Goal: Transaction & Acquisition: Book appointment/travel/reservation

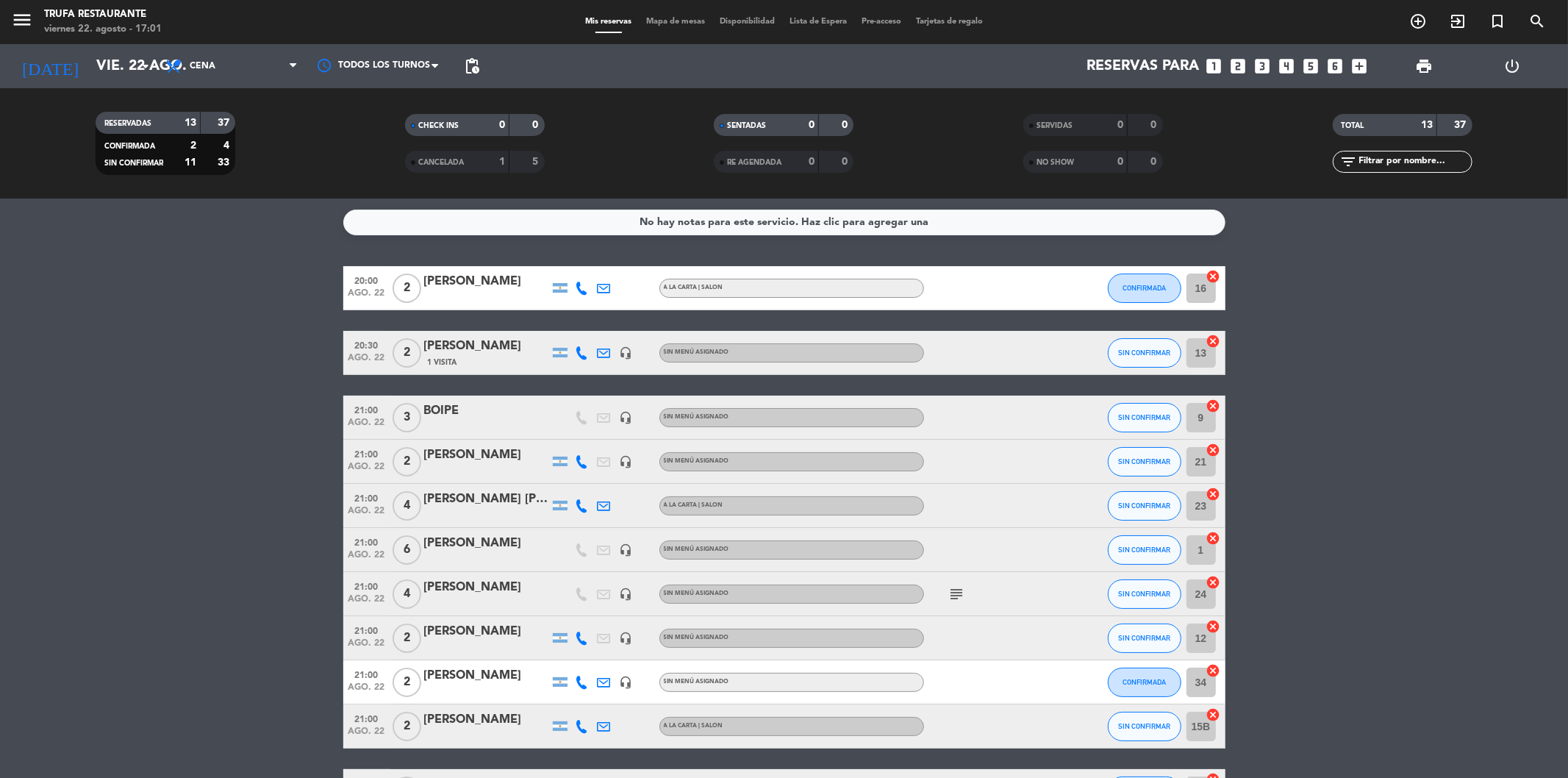
click at [1240, 66] on icon "looks_two" at bounding box center [1239, 66] width 19 height 19
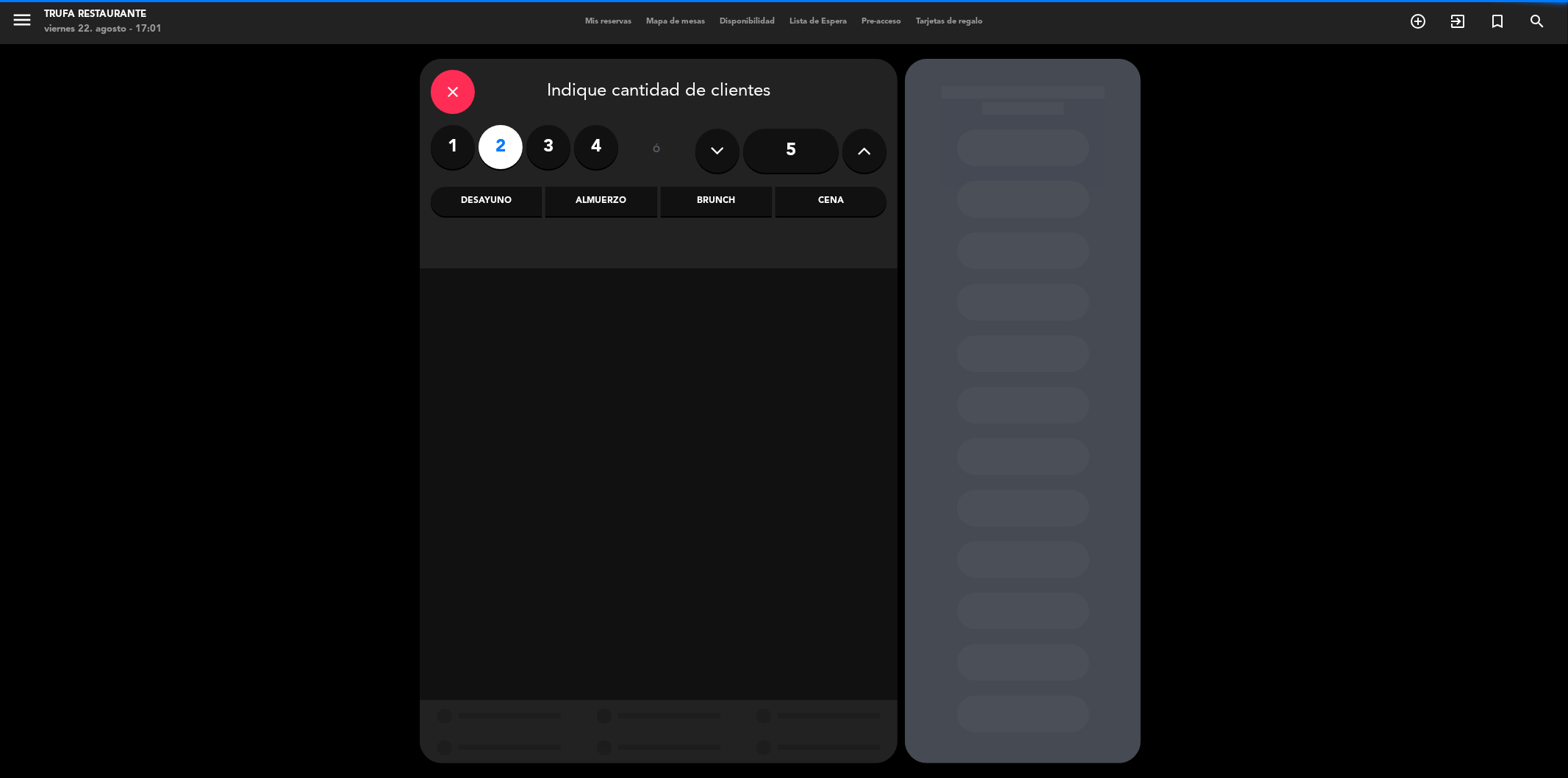
drag, startPoint x: 836, startPoint y: 205, endPoint x: 821, endPoint y: 218, distance: 19.8
click at [836, 206] on div "Cena" at bounding box center [830, 201] width 111 height 30
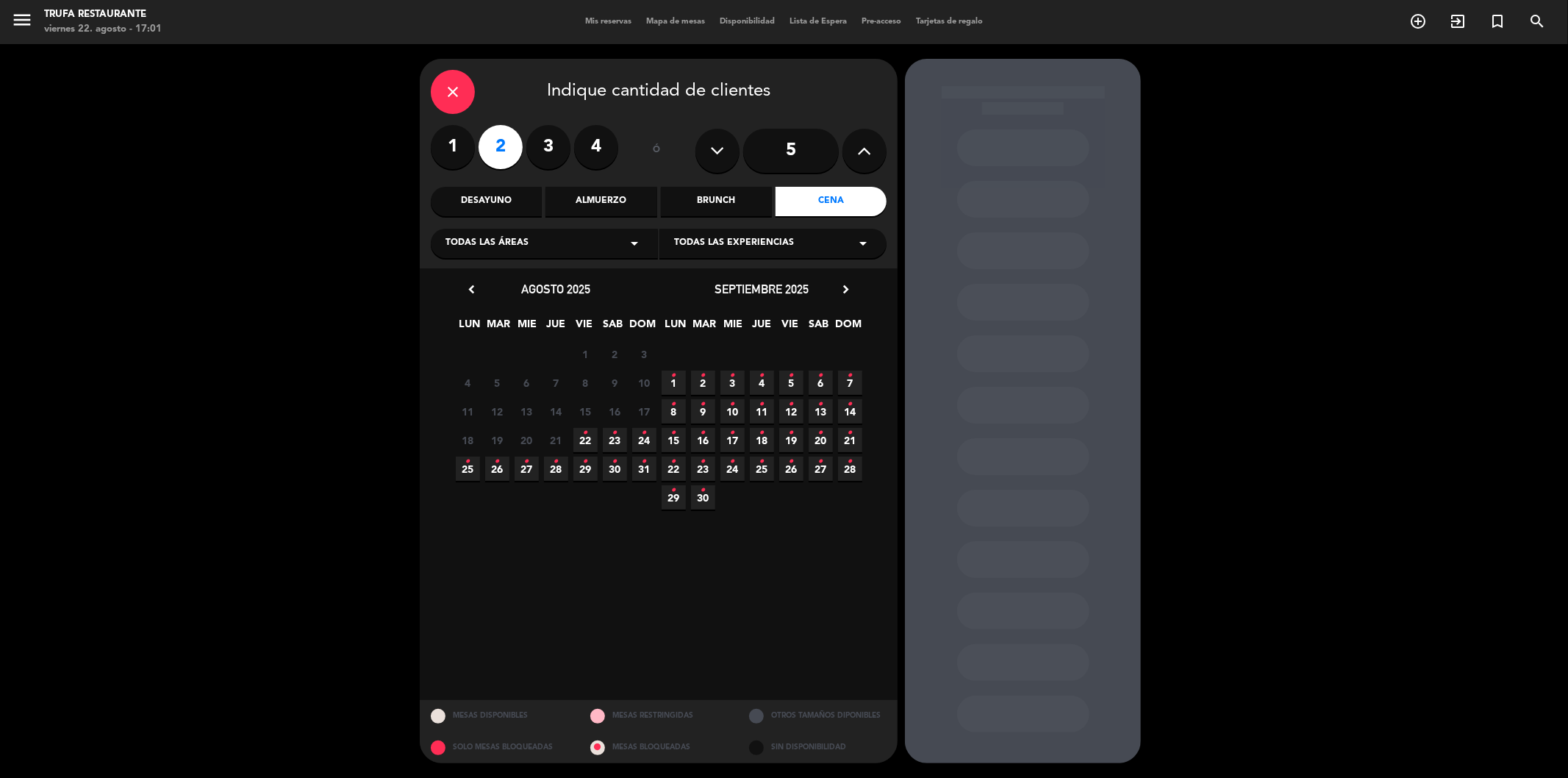
drag, startPoint x: 581, startPoint y: 442, endPoint x: 897, endPoint y: 375, distance: 323.0
click at [582, 442] on span "22 •" at bounding box center [585, 440] width 24 height 24
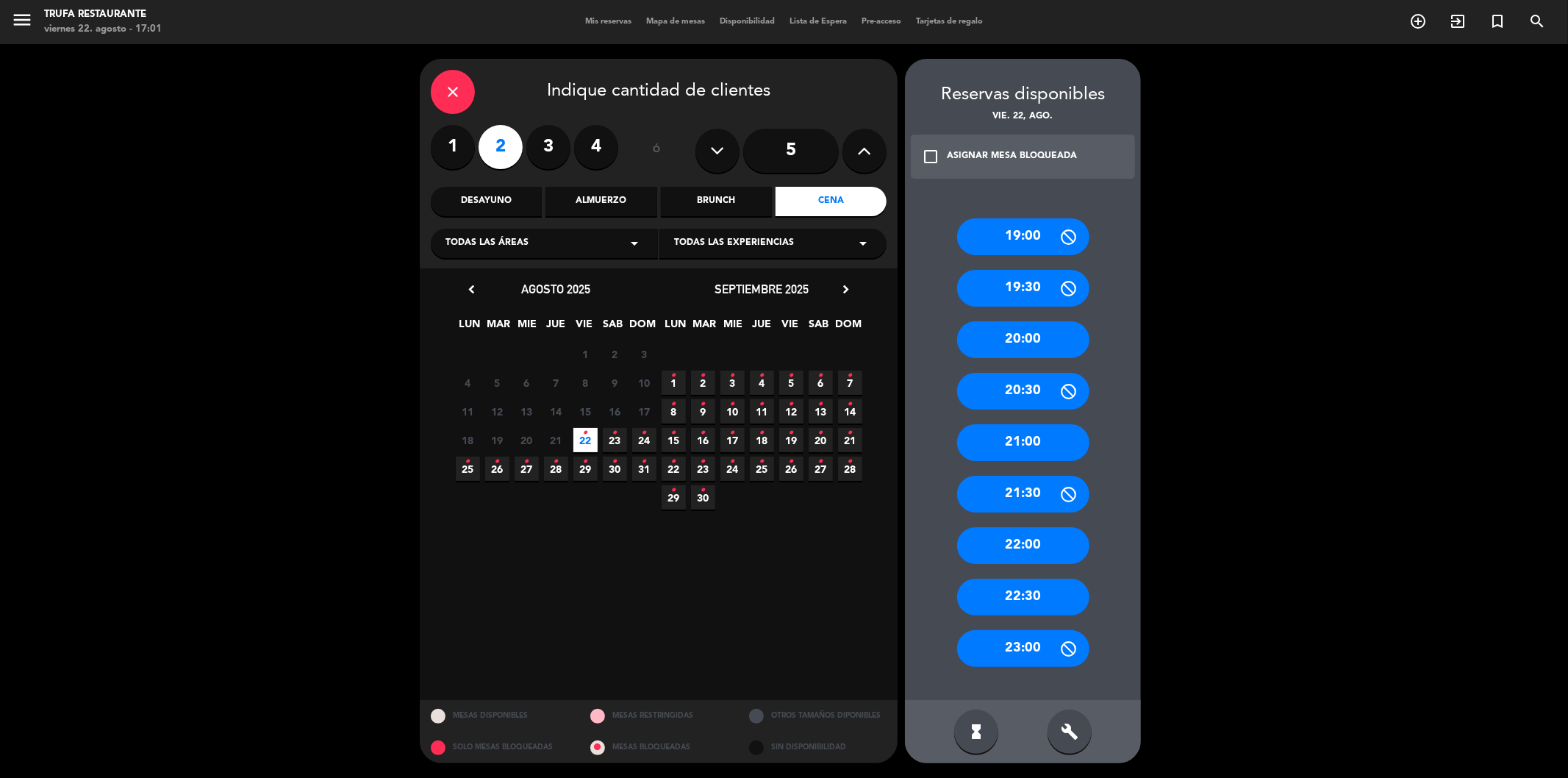
click at [994, 323] on div "20:00" at bounding box center [1024, 340] width 132 height 37
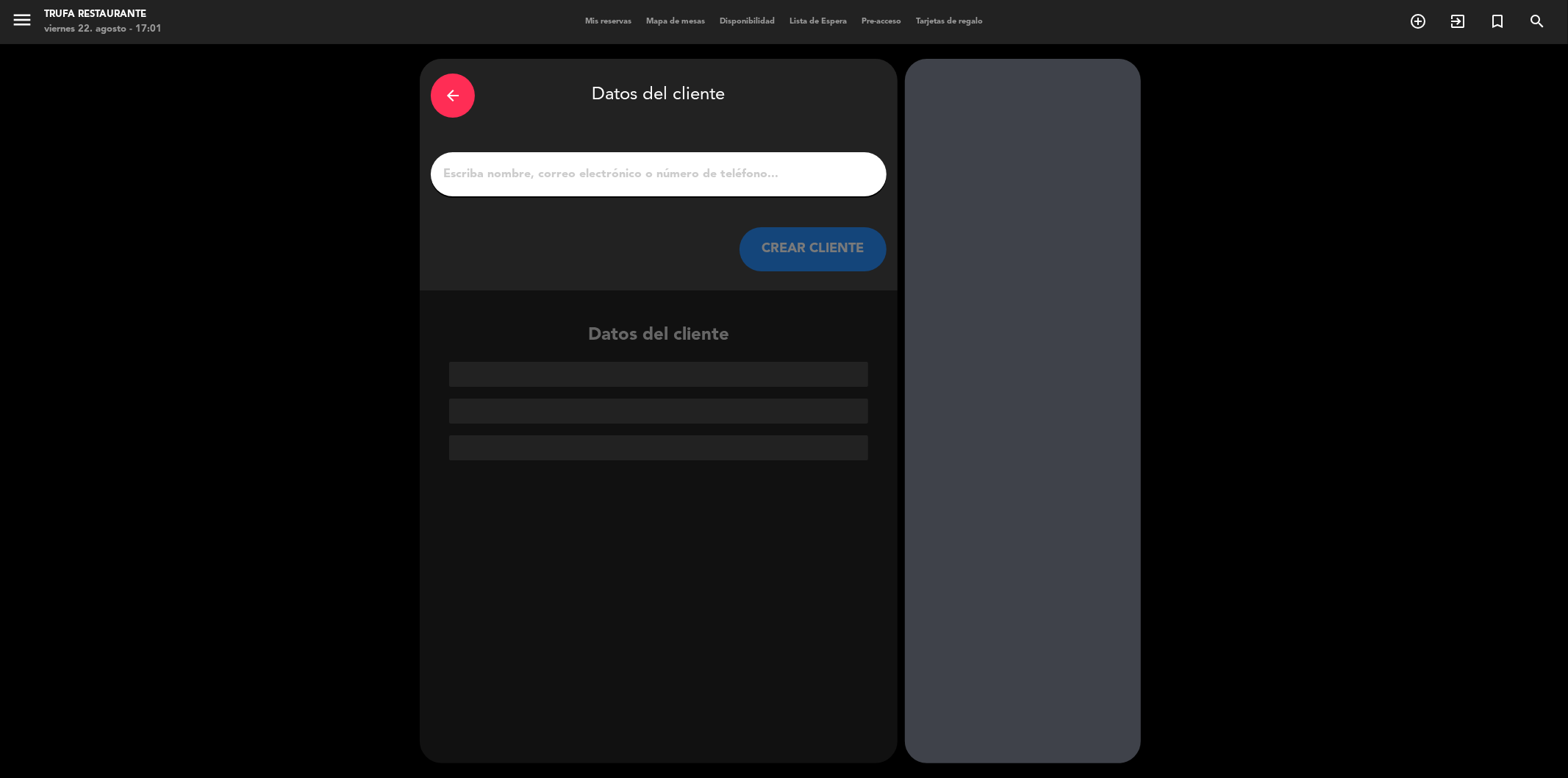
click at [665, 167] on input "1" at bounding box center [659, 174] width 434 height 21
type input "S"
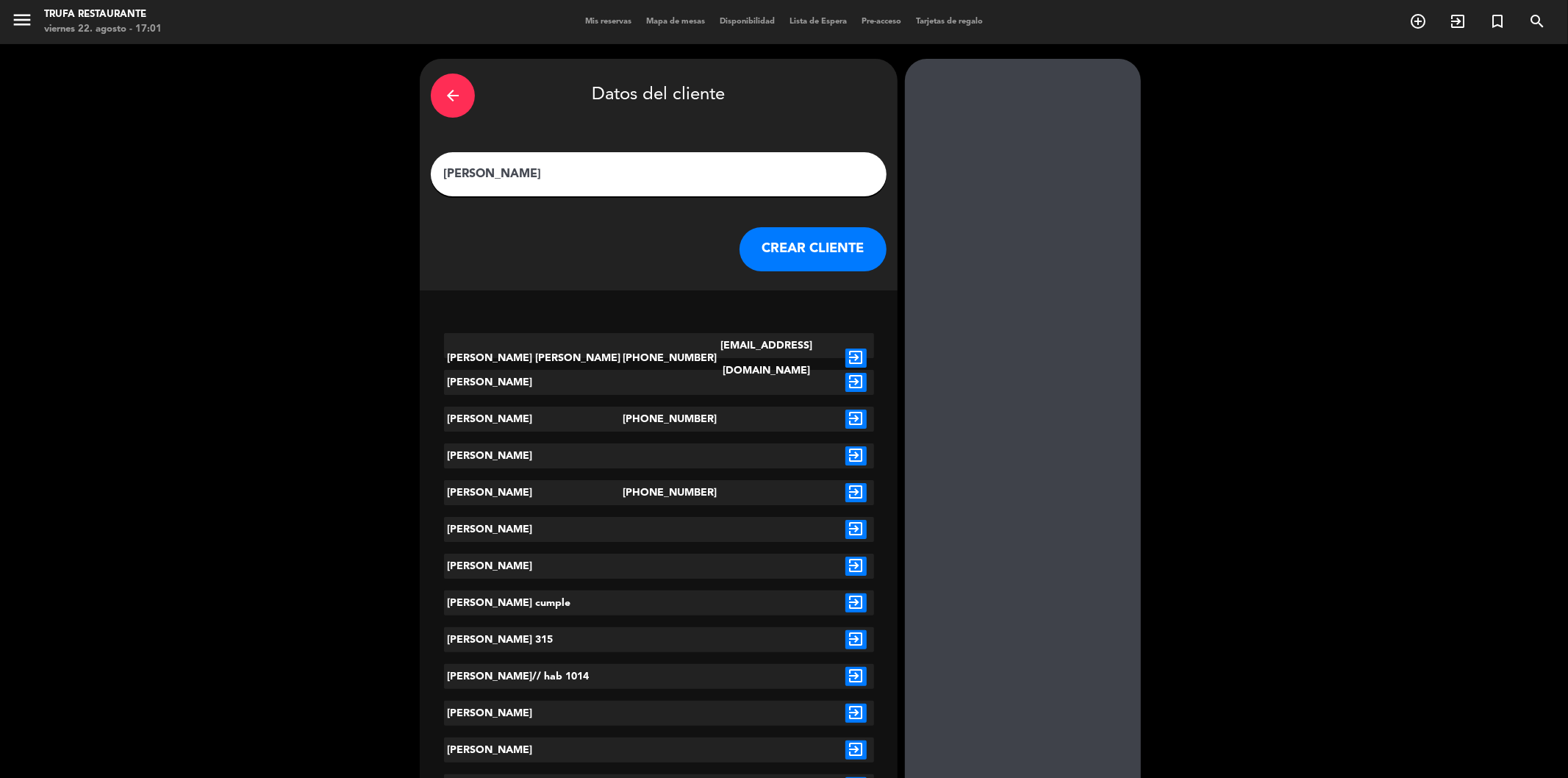
type input "[PERSON_NAME]"
click at [753, 250] on button "CREAR CLIENTE" at bounding box center [813, 249] width 147 height 44
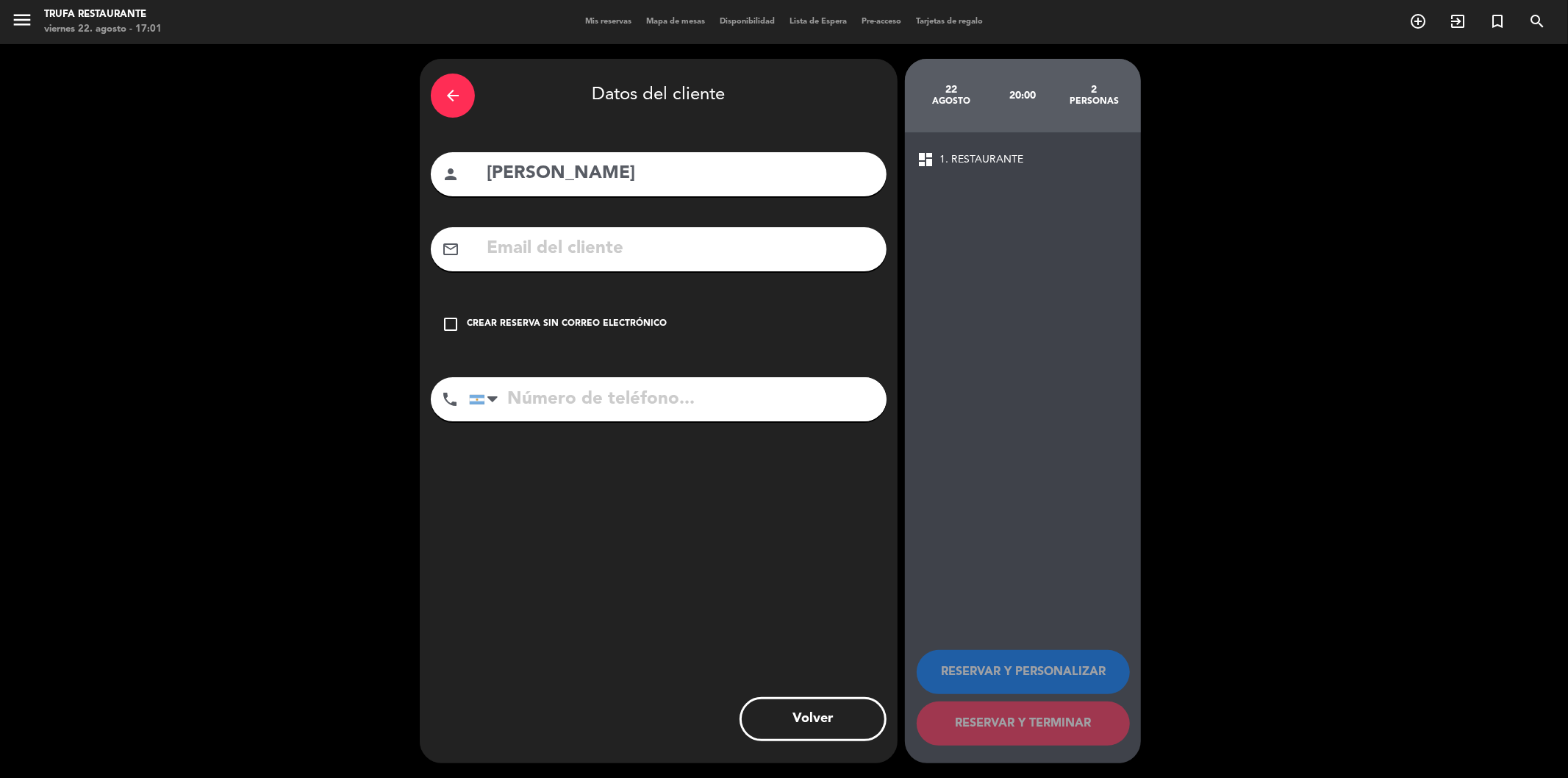
click at [459, 315] on icon "check_box_outline_blank" at bounding box center [450, 324] width 17 height 17
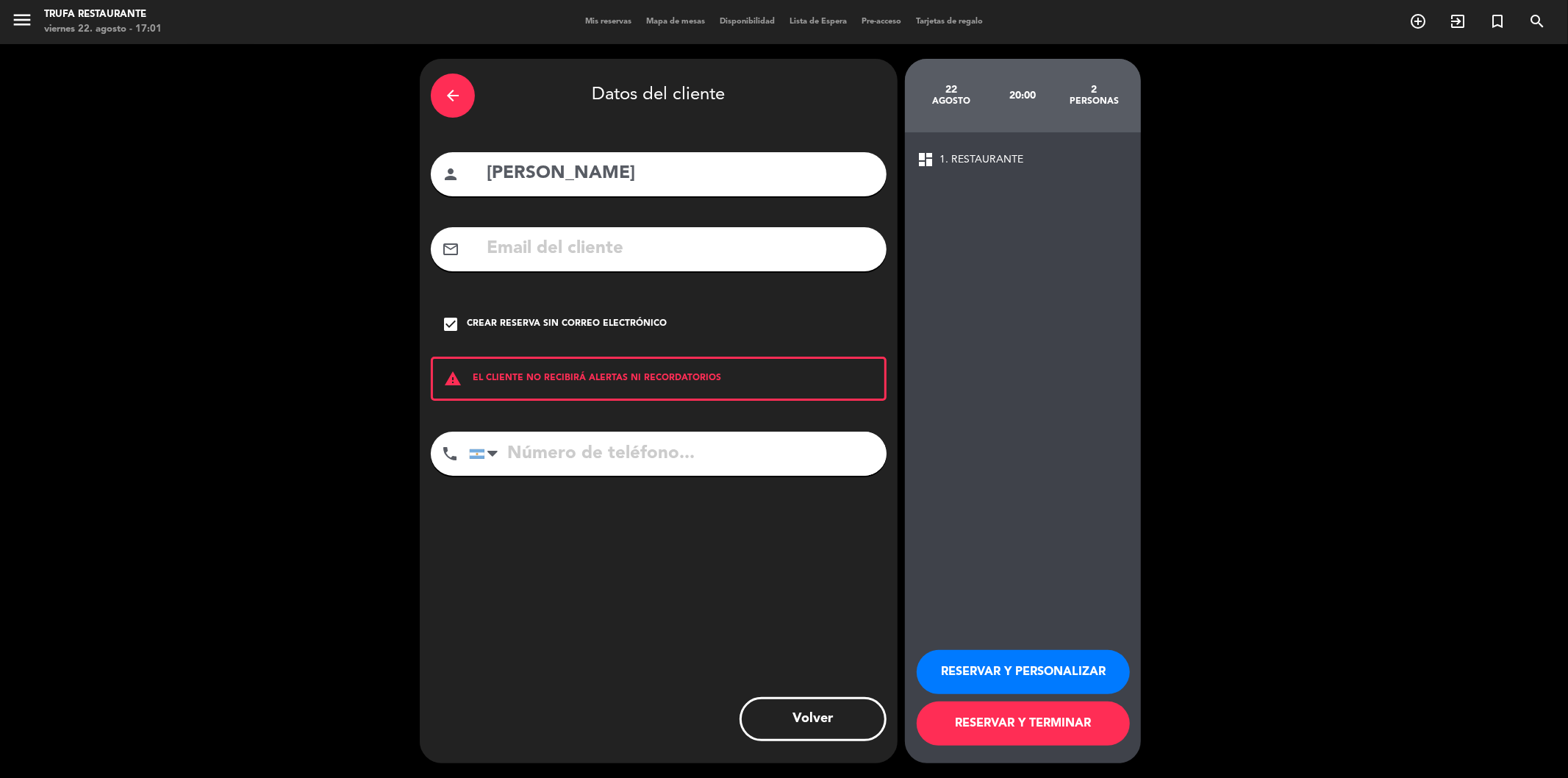
paste input "[PHONE_NUMBER]"
type input "[PHONE_NUMBER]"
click at [1026, 727] on button "RESERVAR Y TERMINAR" at bounding box center [1023, 723] width 213 height 44
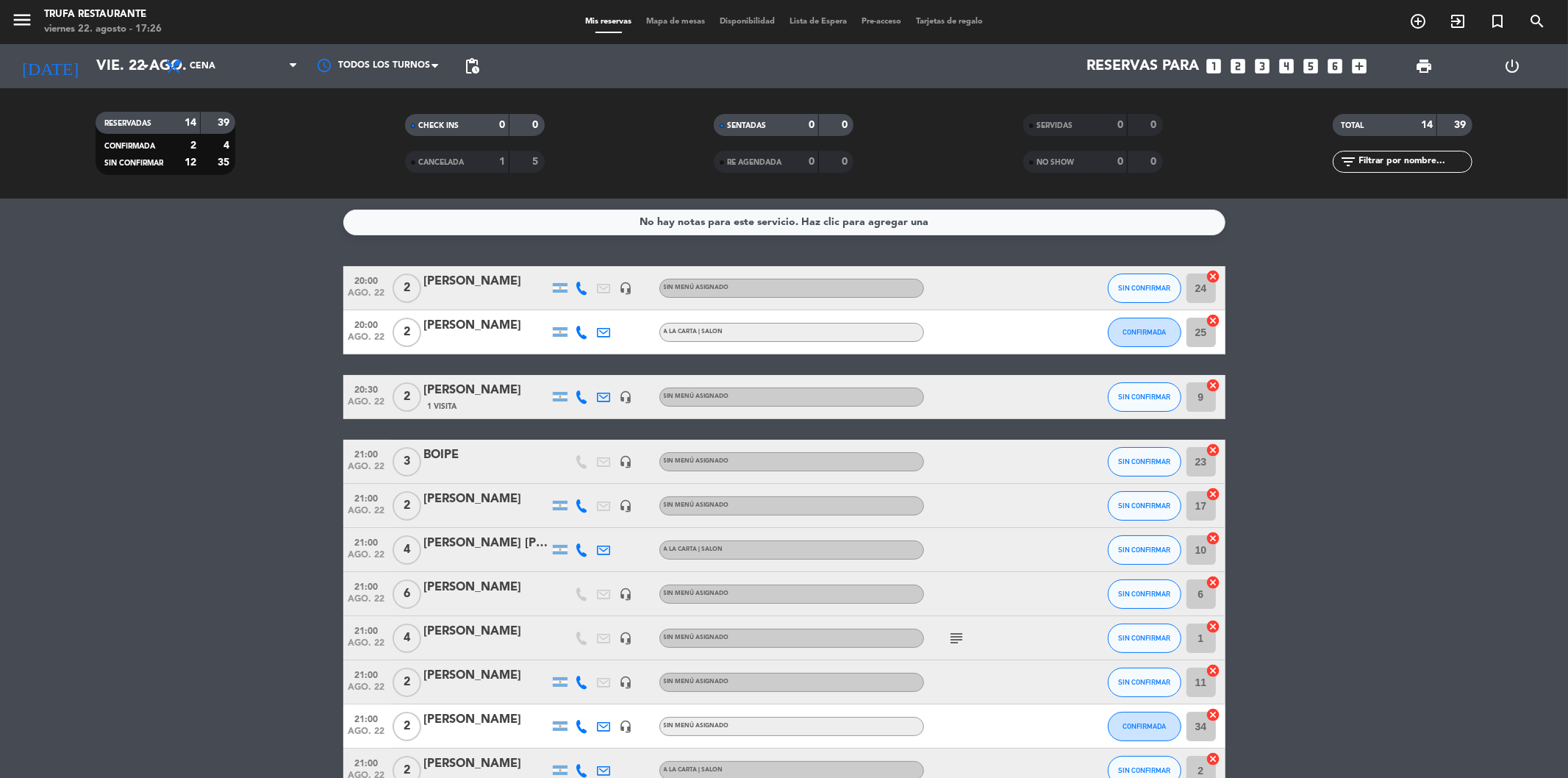
click at [436, 282] on div "[PERSON_NAME]" at bounding box center [486, 281] width 125 height 19
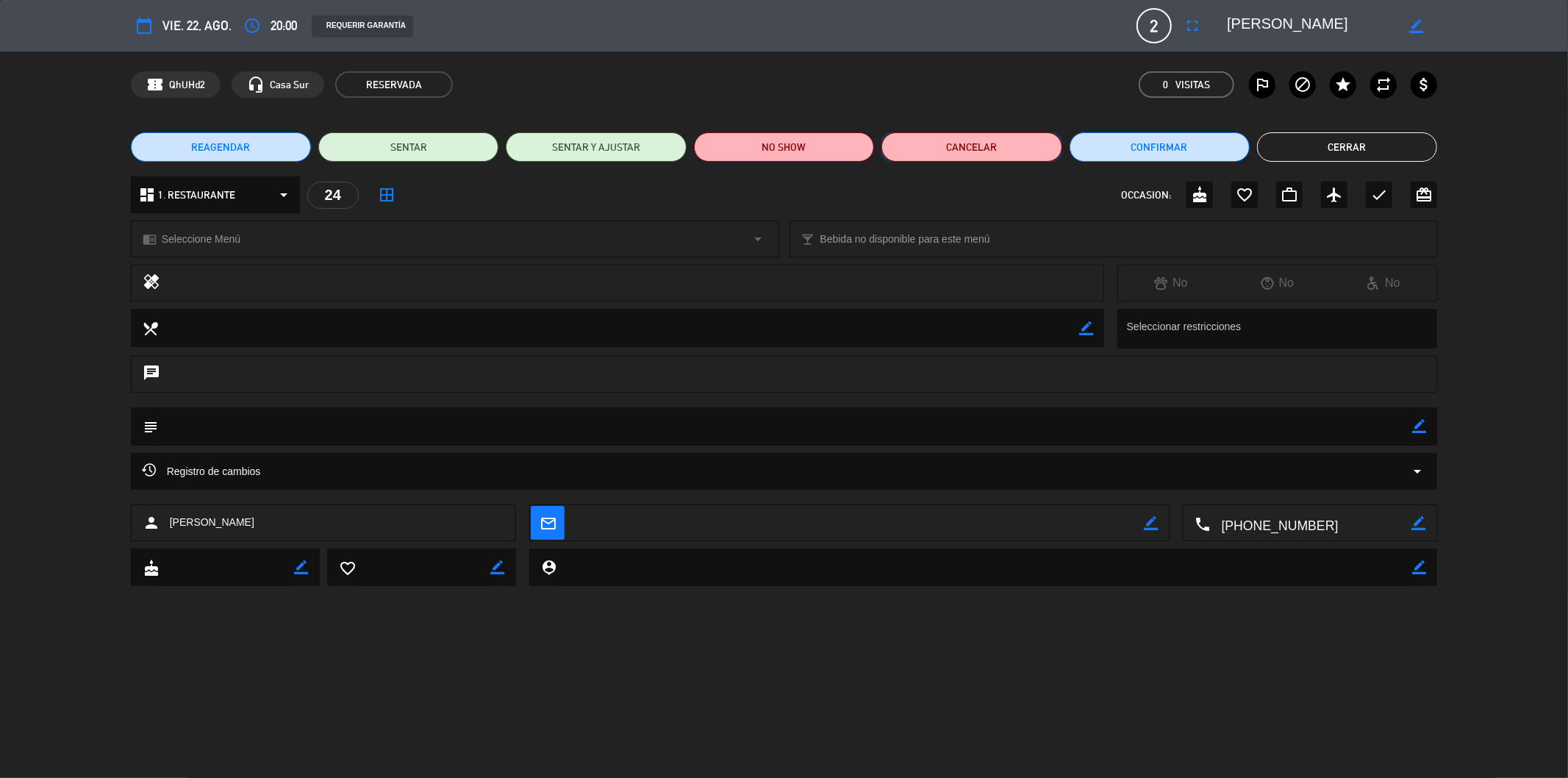
click at [997, 149] on button "Cancelar" at bounding box center [971, 147] width 180 height 30
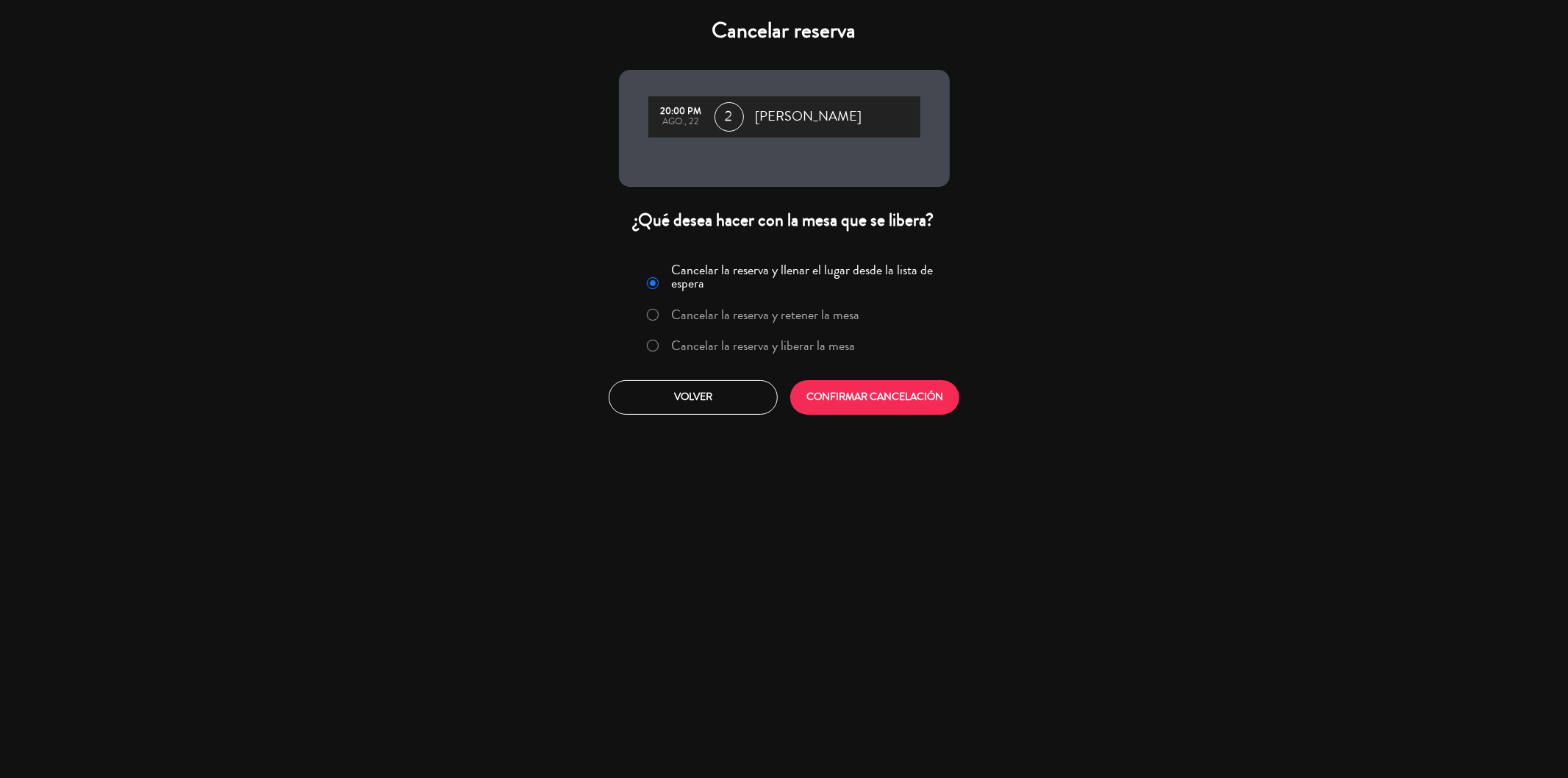
click at [685, 335] on label "Cancelar la reserva y liberar la mesa" at bounding box center [751, 346] width 224 height 26
click at [881, 397] on button "CONFIRMAR CANCELACIÓN" at bounding box center [875, 397] width 169 height 35
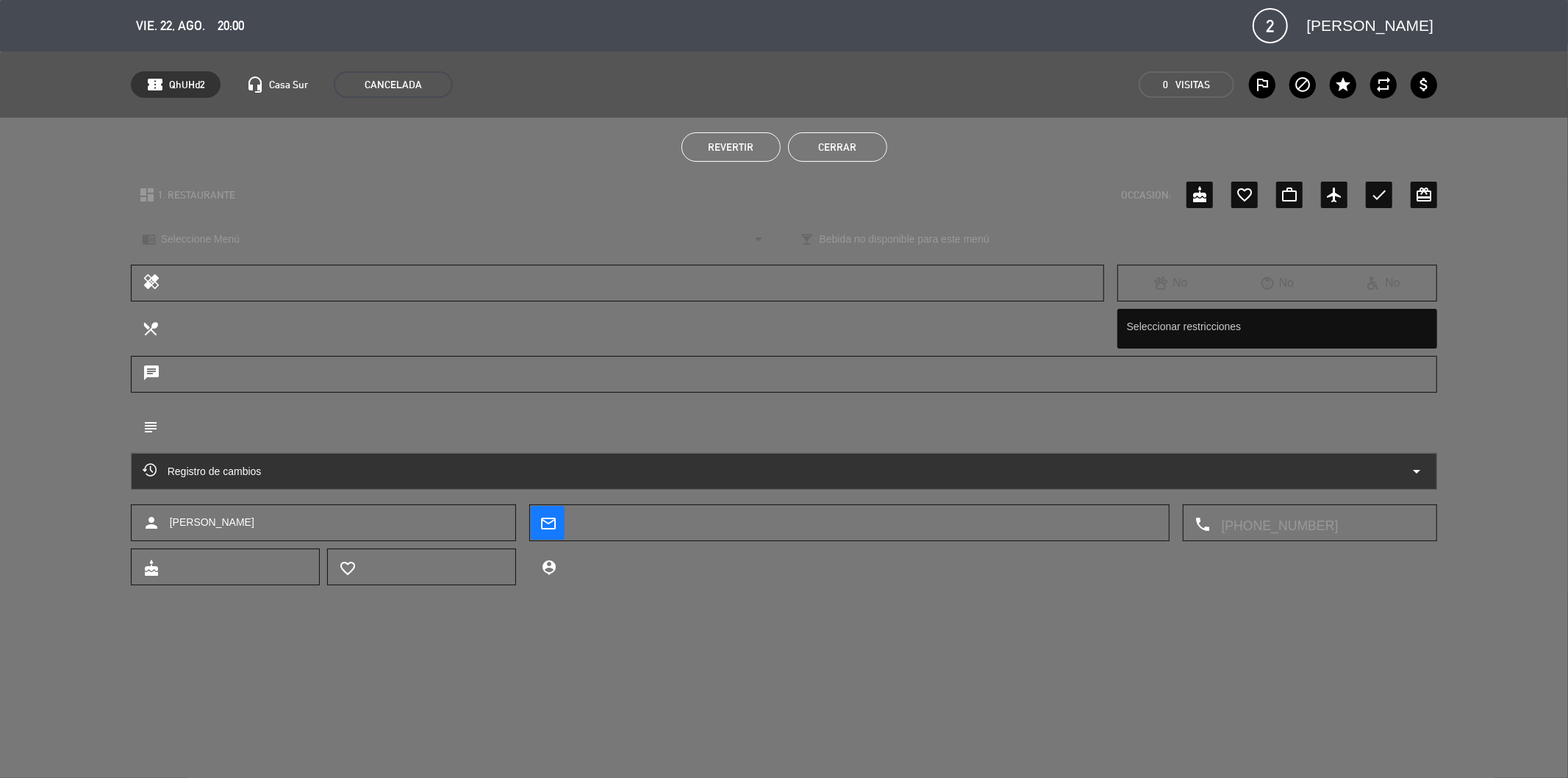
click at [818, 136] on button "Cerrar" at bounding box center [838, 147] width 99 height 30
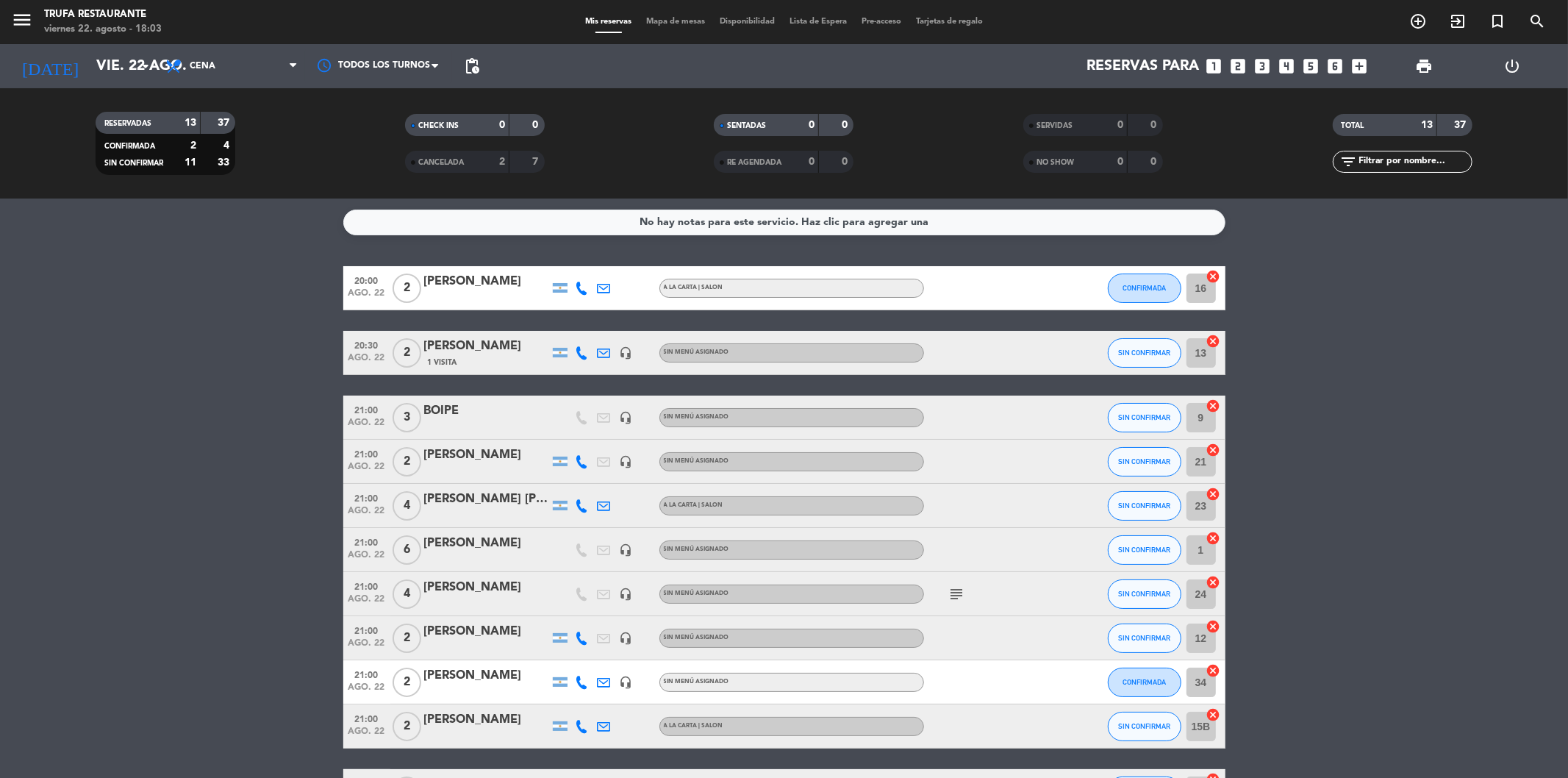
click at [1231, 68] on icon "looks_two" at bounding box center [1239, 66] width 19 height 19
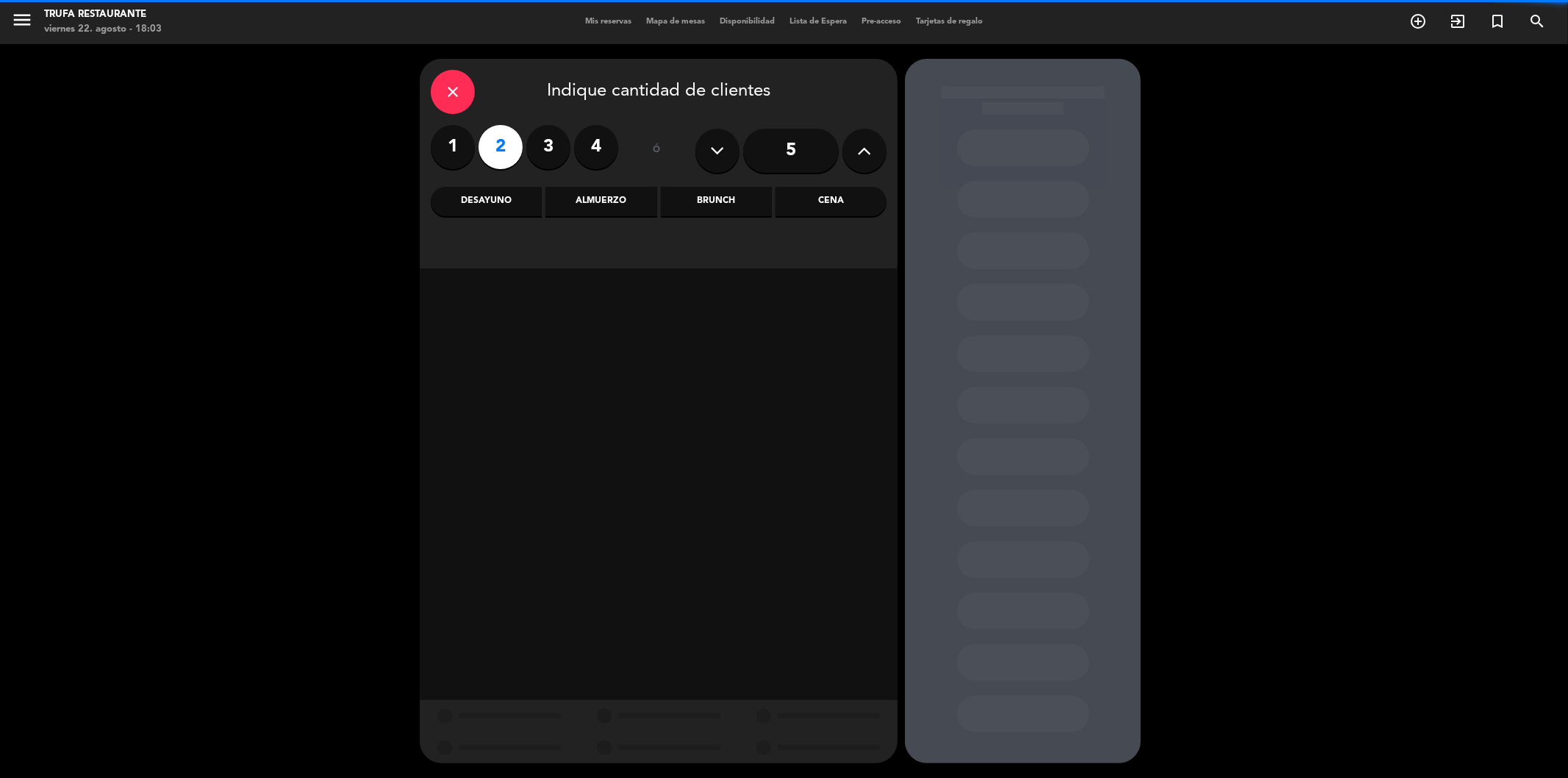
click at [841, 202] on div "Cena" at bounding box center [830, 201] width 111 height 30
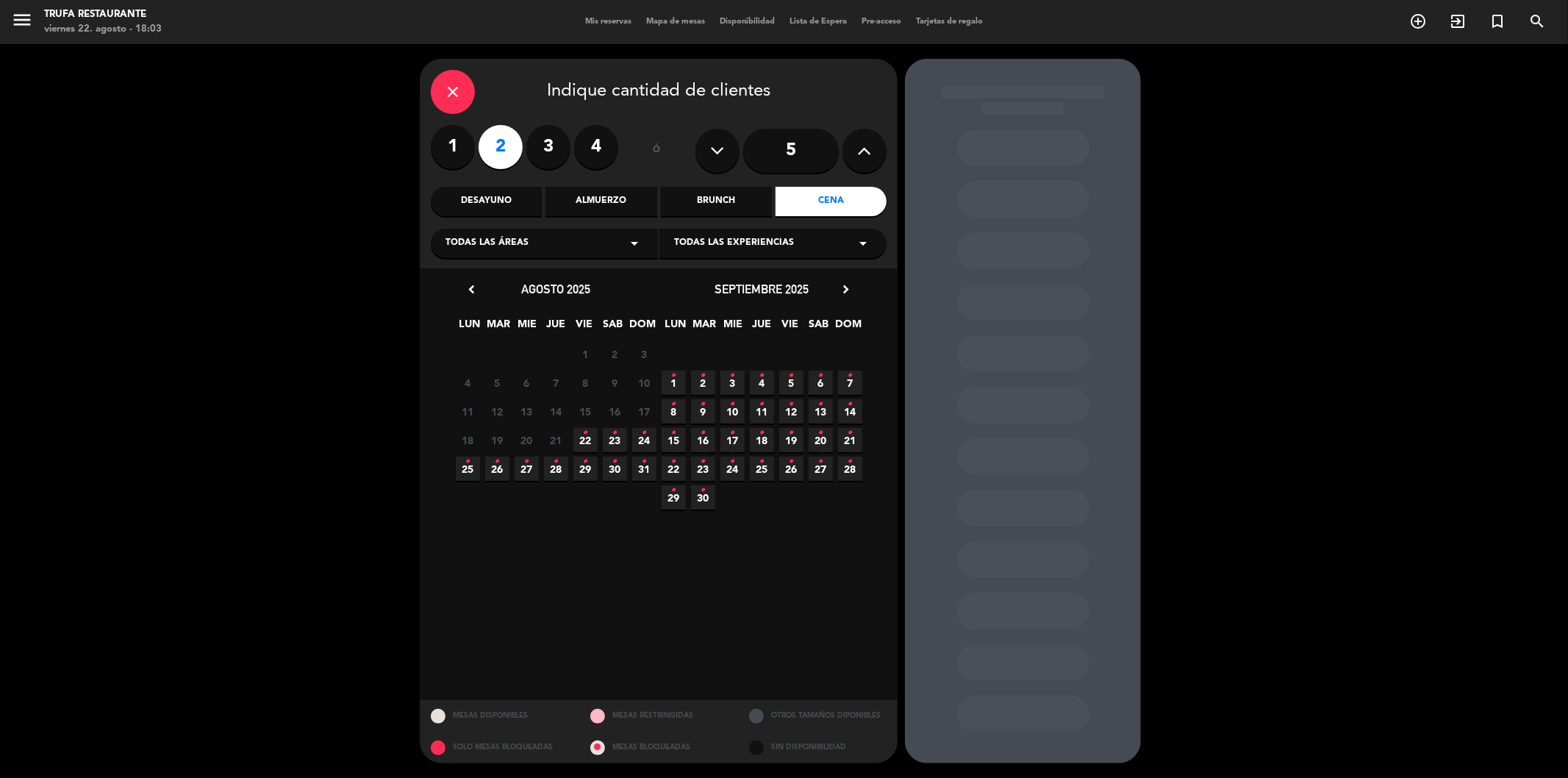
click at [588, 439] on span "22 •" at bounding box center [585, 440] width 24 height 24
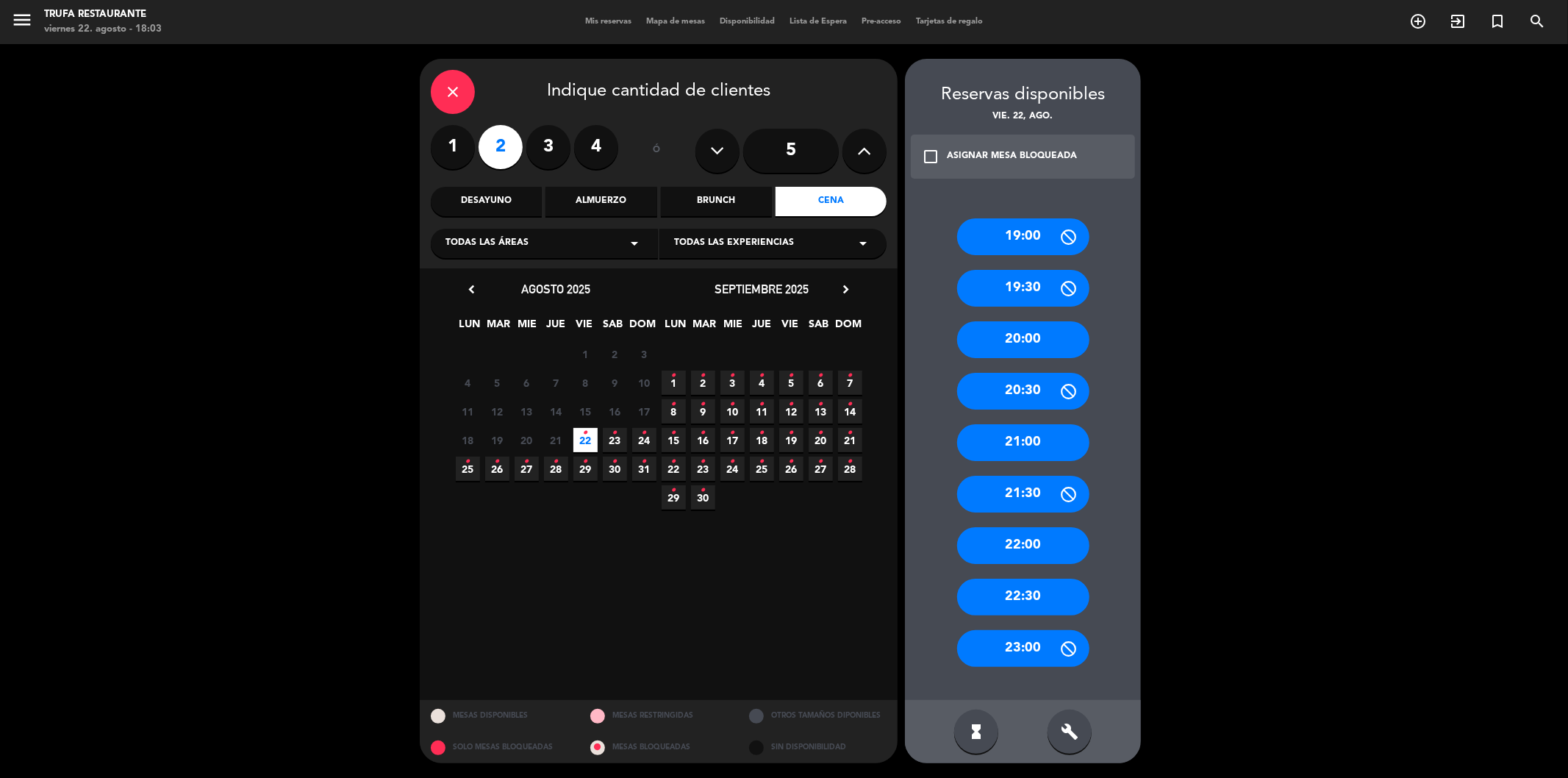
click at [985, 336] on div "20:00" at bounding box center [1024, 340] width 132 height 37
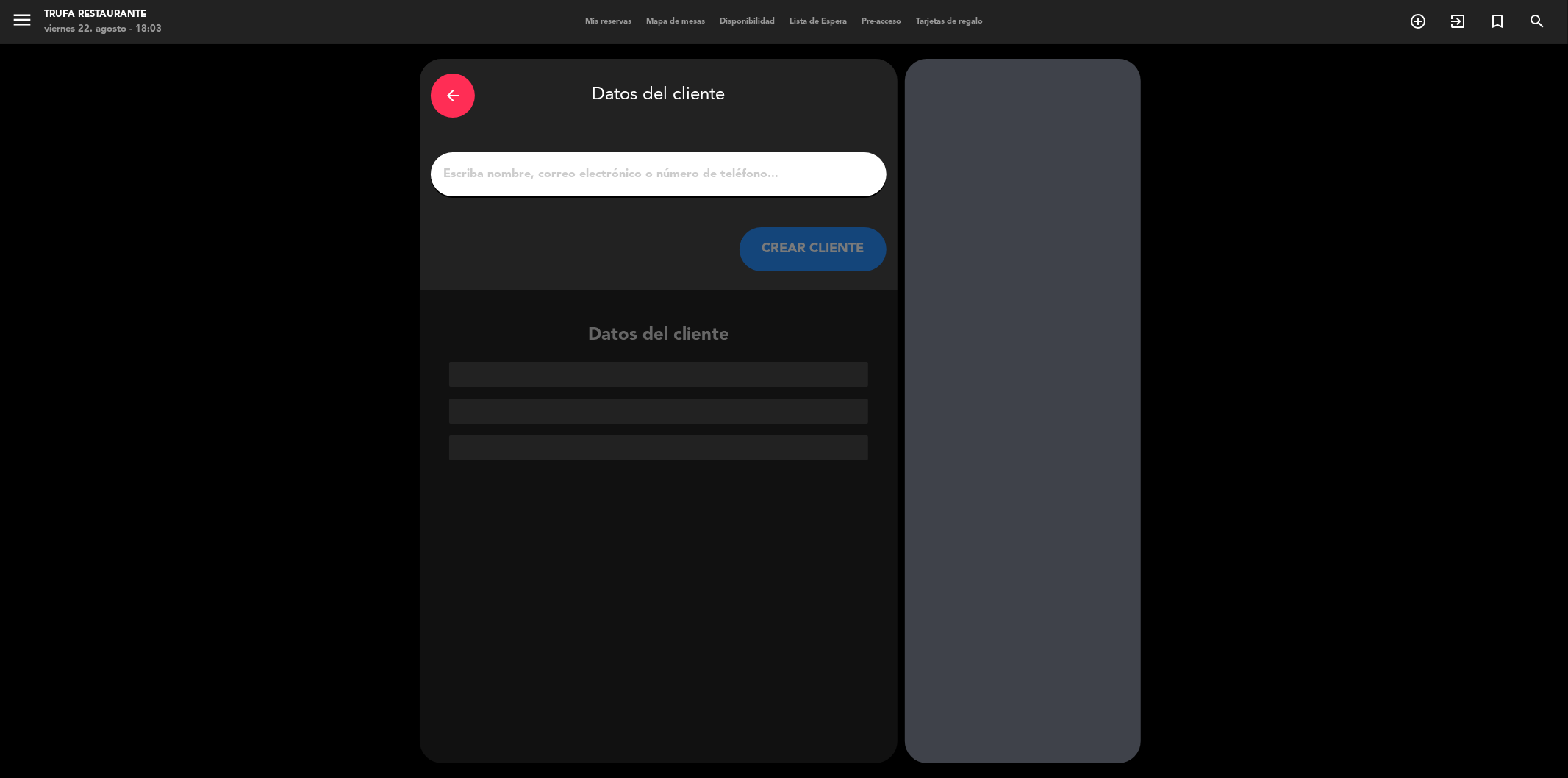
click at [694, 180] on input "1" at bounding box center [659, 174] width 434 height 21
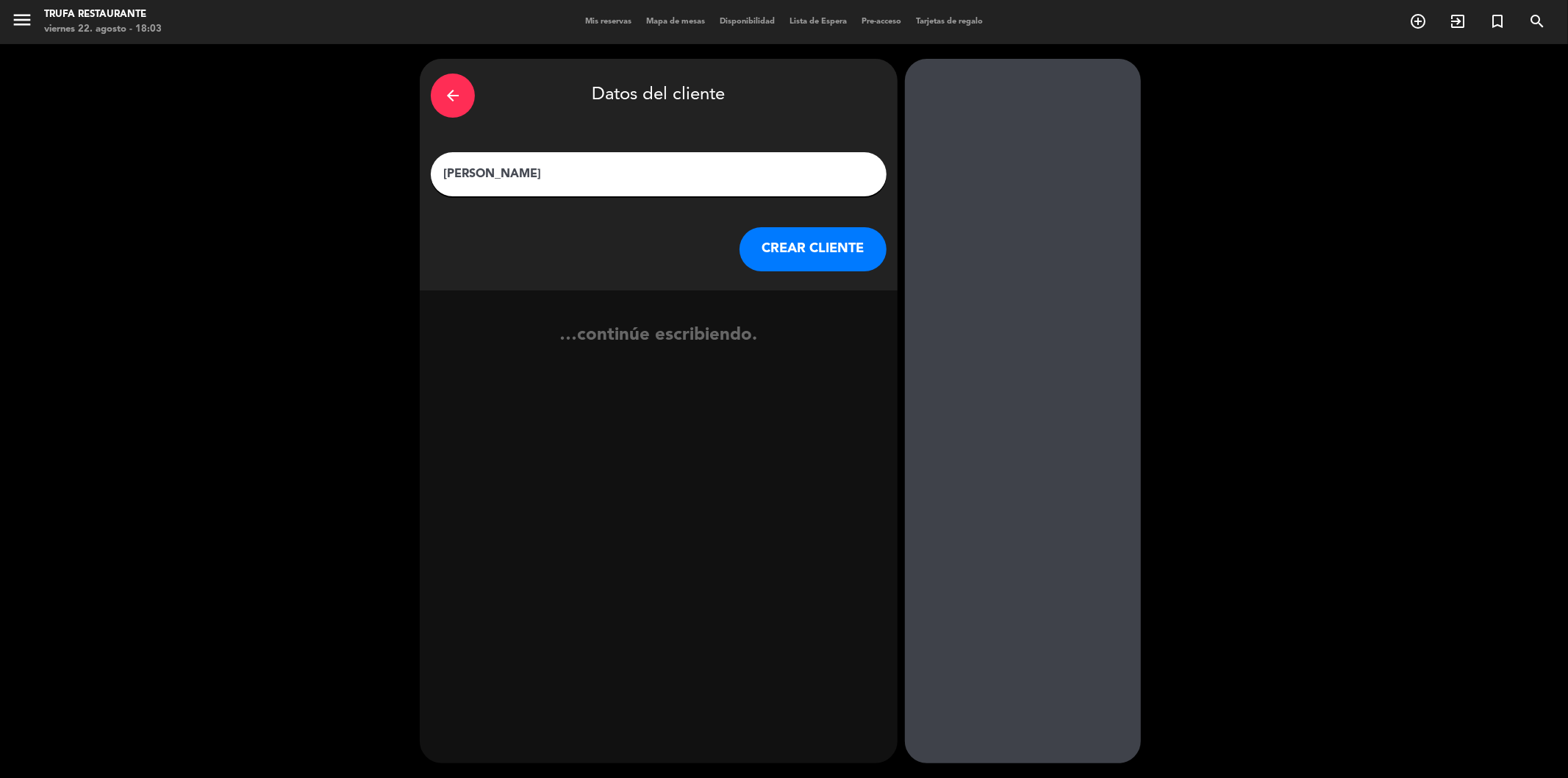
type input "[PERSON_NAME]"
click at [839, 250] on button "CREAR CLIENTE" at bounding box center [813, 249] width 147 height 44
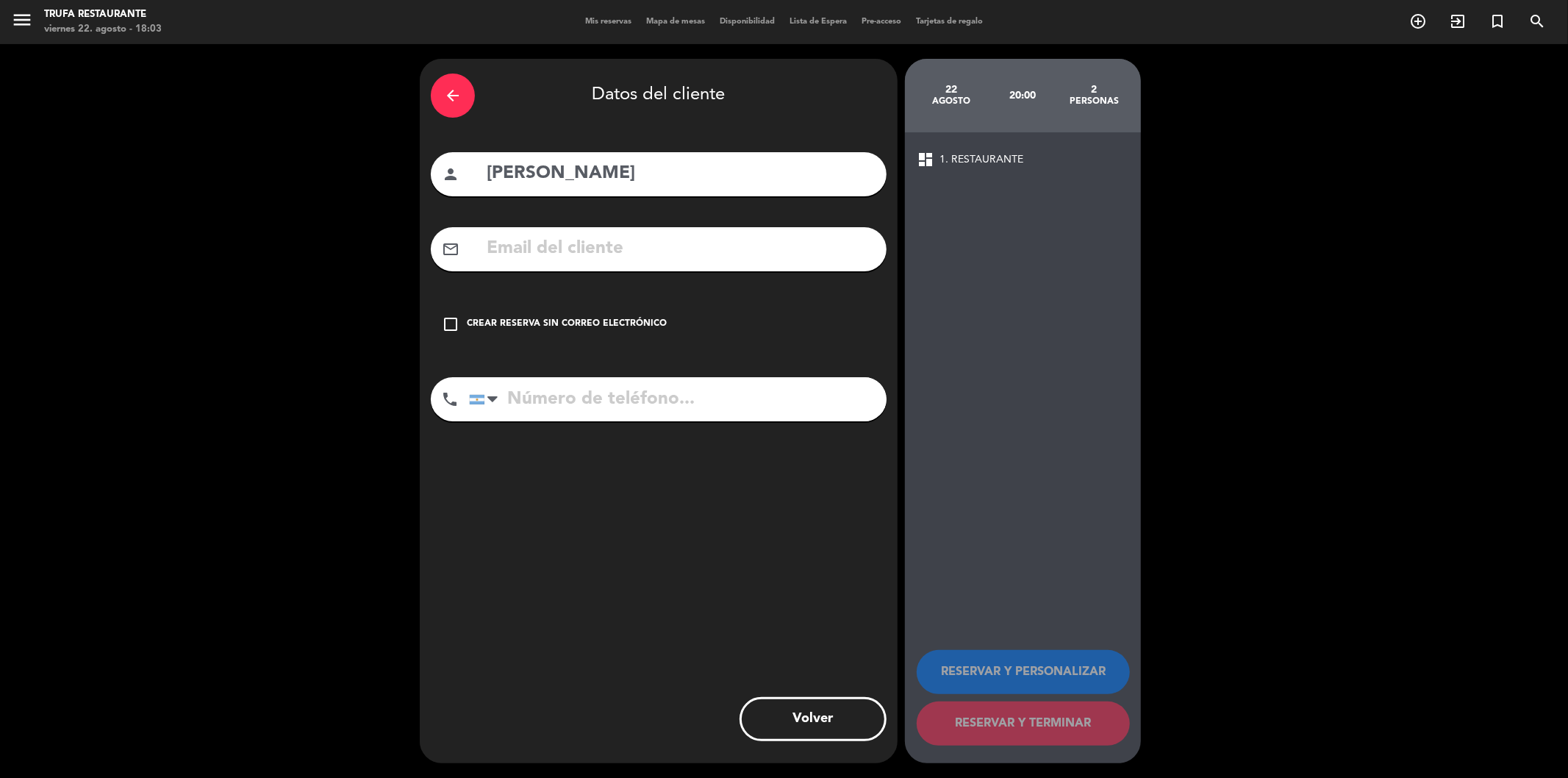
drag, startPoint x: 454, startPoint y: 324, endPoint x: 1000, endPoint y: 590, distance: 607.3
click at [459, 326] on div "check_box_outline_blank Crear reserva sin correo electrónico" at bounding box center [658, 324] width 456 height 44
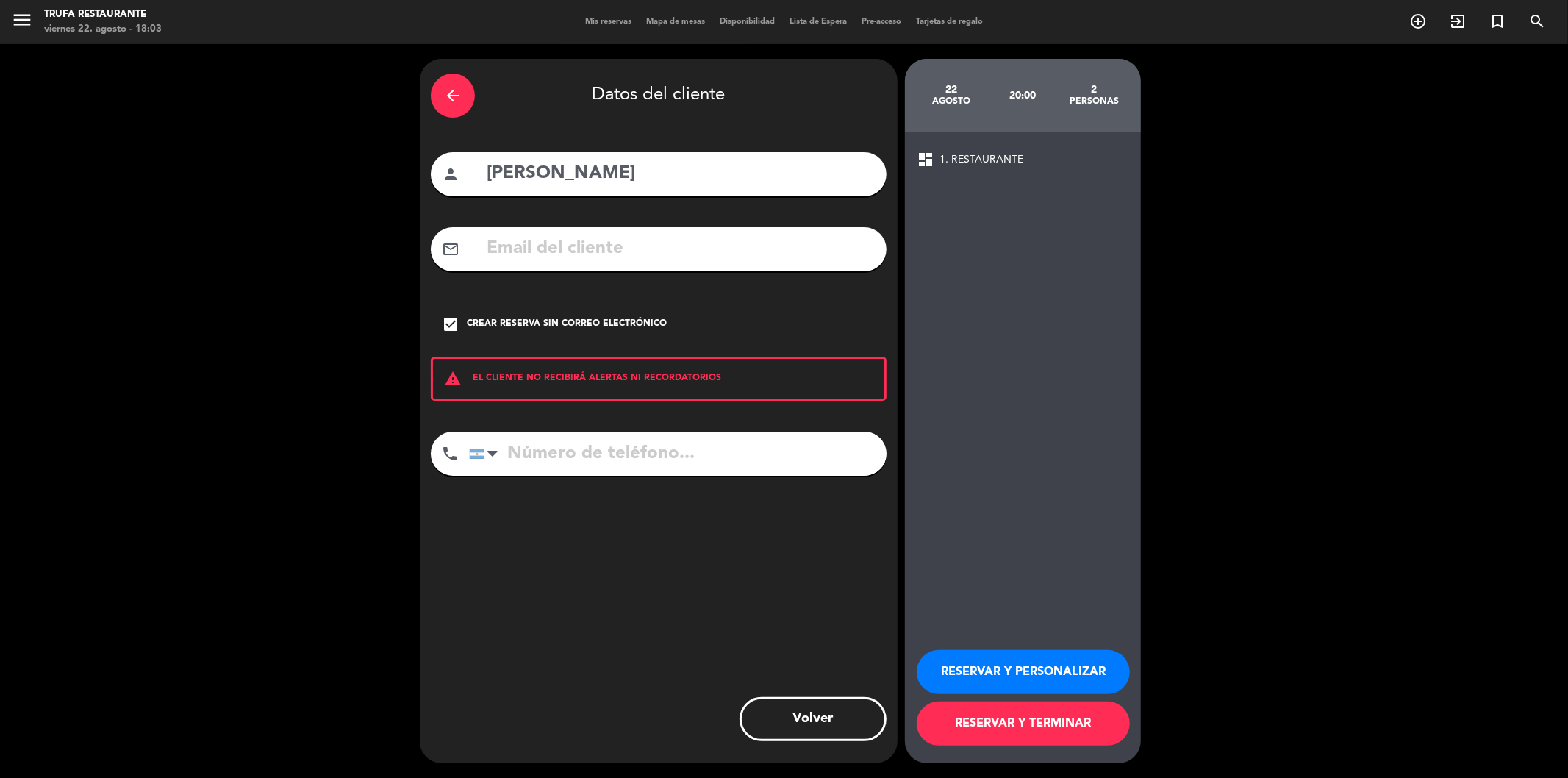
drag, startPoint x: 1060, startPoint y: 748, endPoint x: 1042, endPoint y: 731, distance: 24.8
click at [1042, 731] on div "RESERVAR Y PERSONALIZAR RESERVAR Y TERMINAR" at bounding box center [1023, 690] width 213 height 144
click at [1041, 731] on button "RESERVAR Y TERMINAR" at bounding box center [1023, 723] width 213 height 44
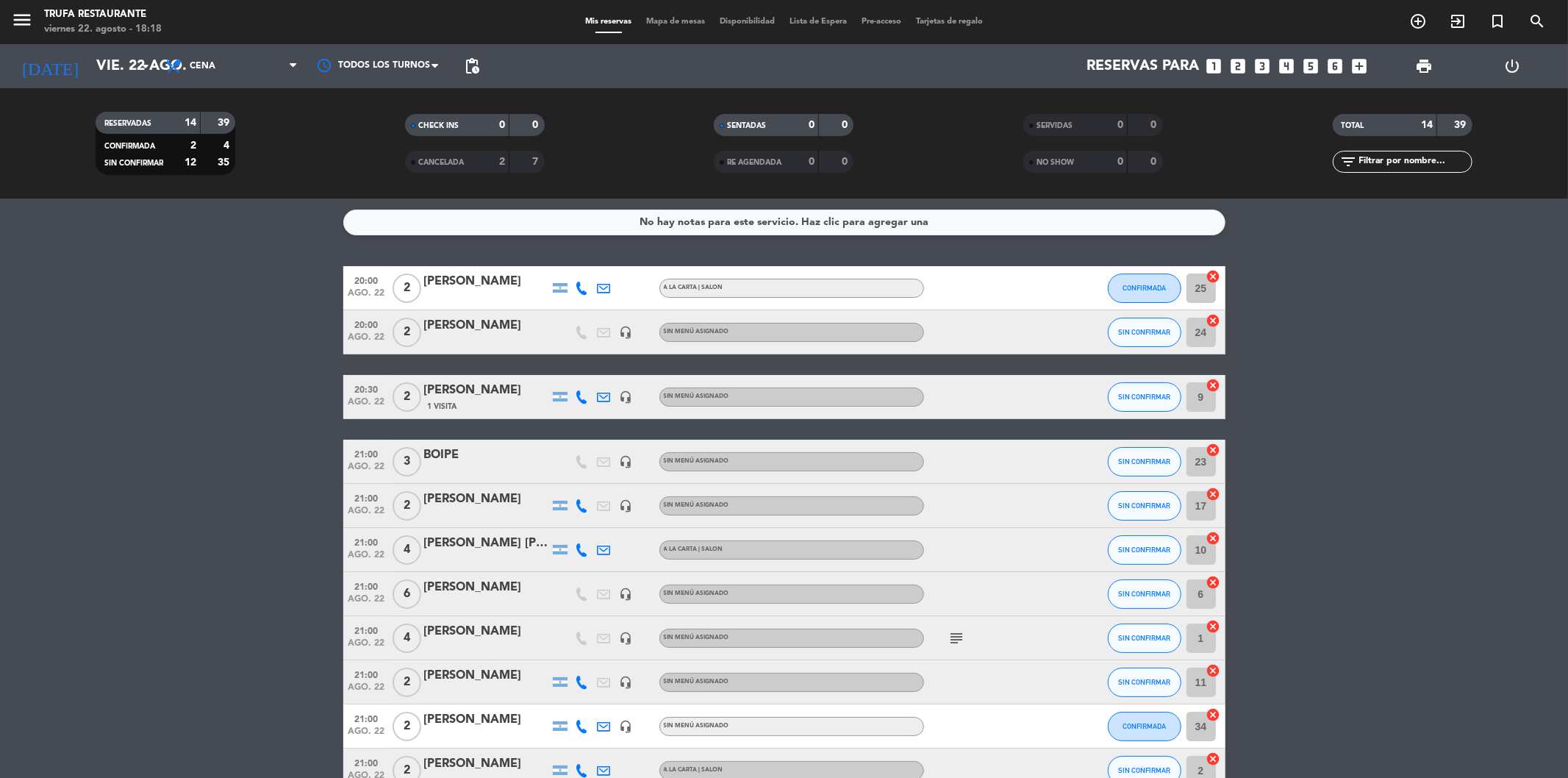
click at [1236, 63] on icon "looks_two" at bounding box center [1239, 66] width 19 height 19
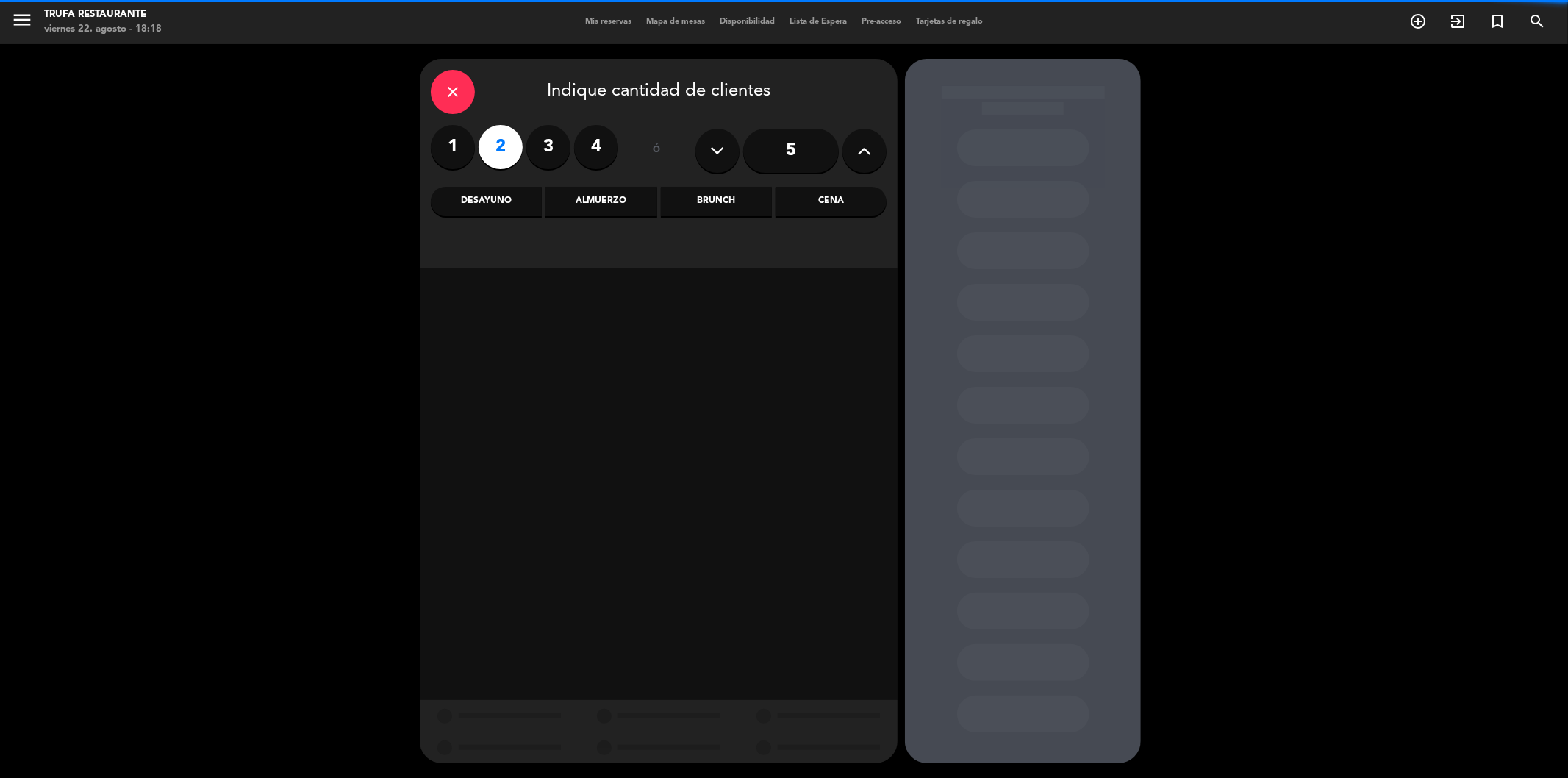
click at [846, 212] on div "Cena" at bounding box center [830, 201] width 111 height 30
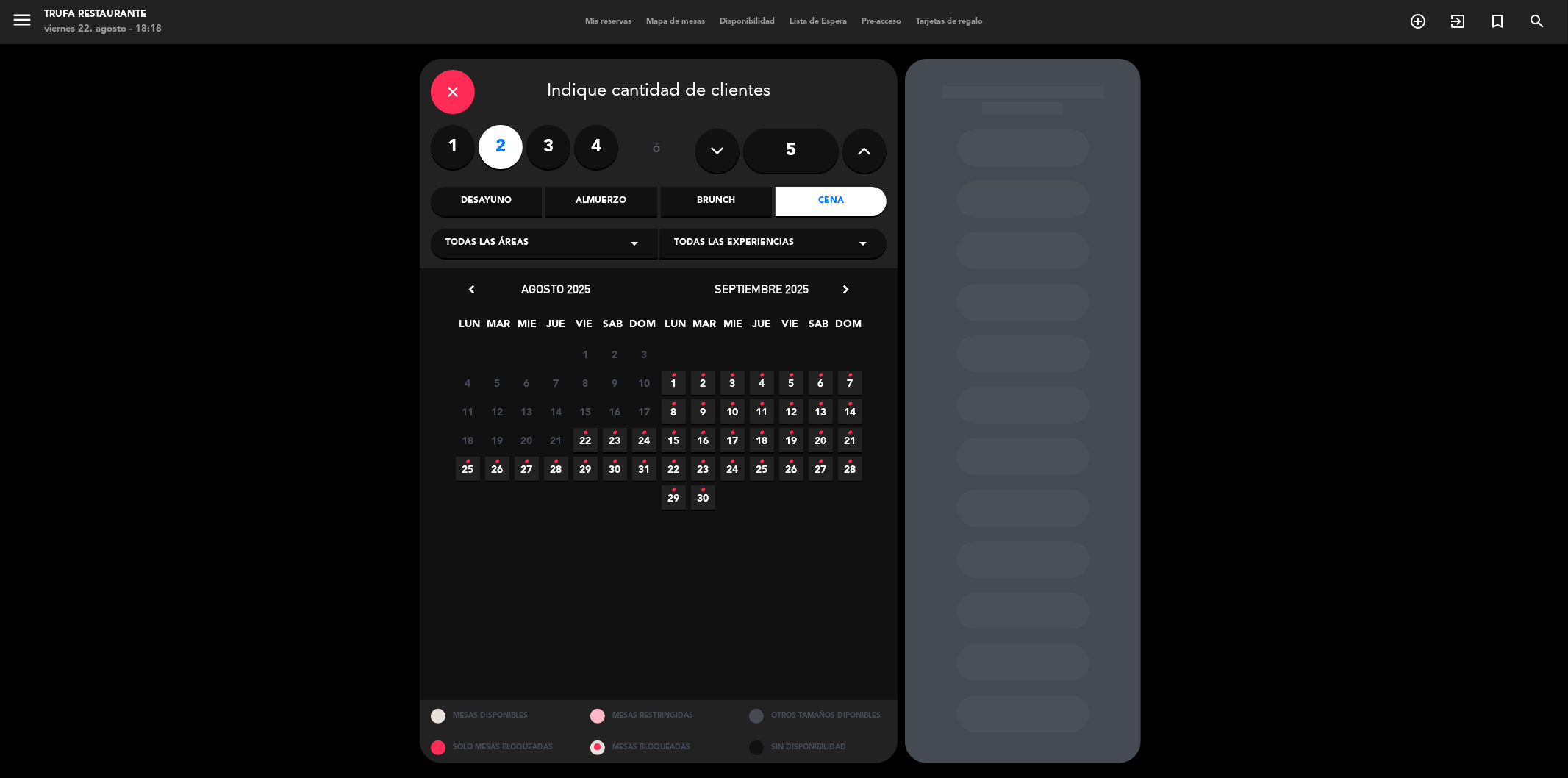
click at [586, 430] on icon "•" at bounding box center [585, 432] width 5 height 24
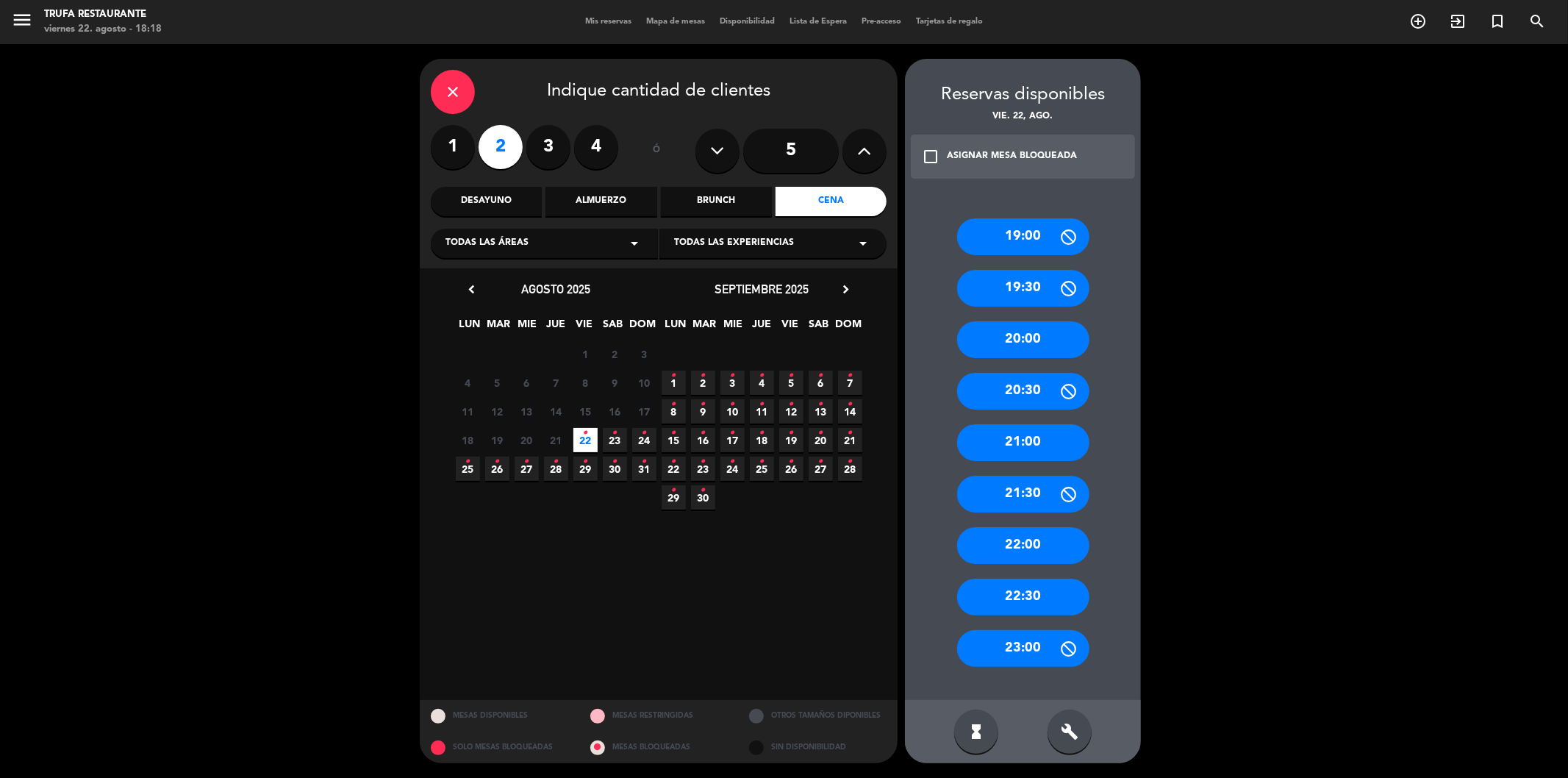
click at [1009, 379] on div "20:30" at bounding box center [1024, 391] width 132 height 37
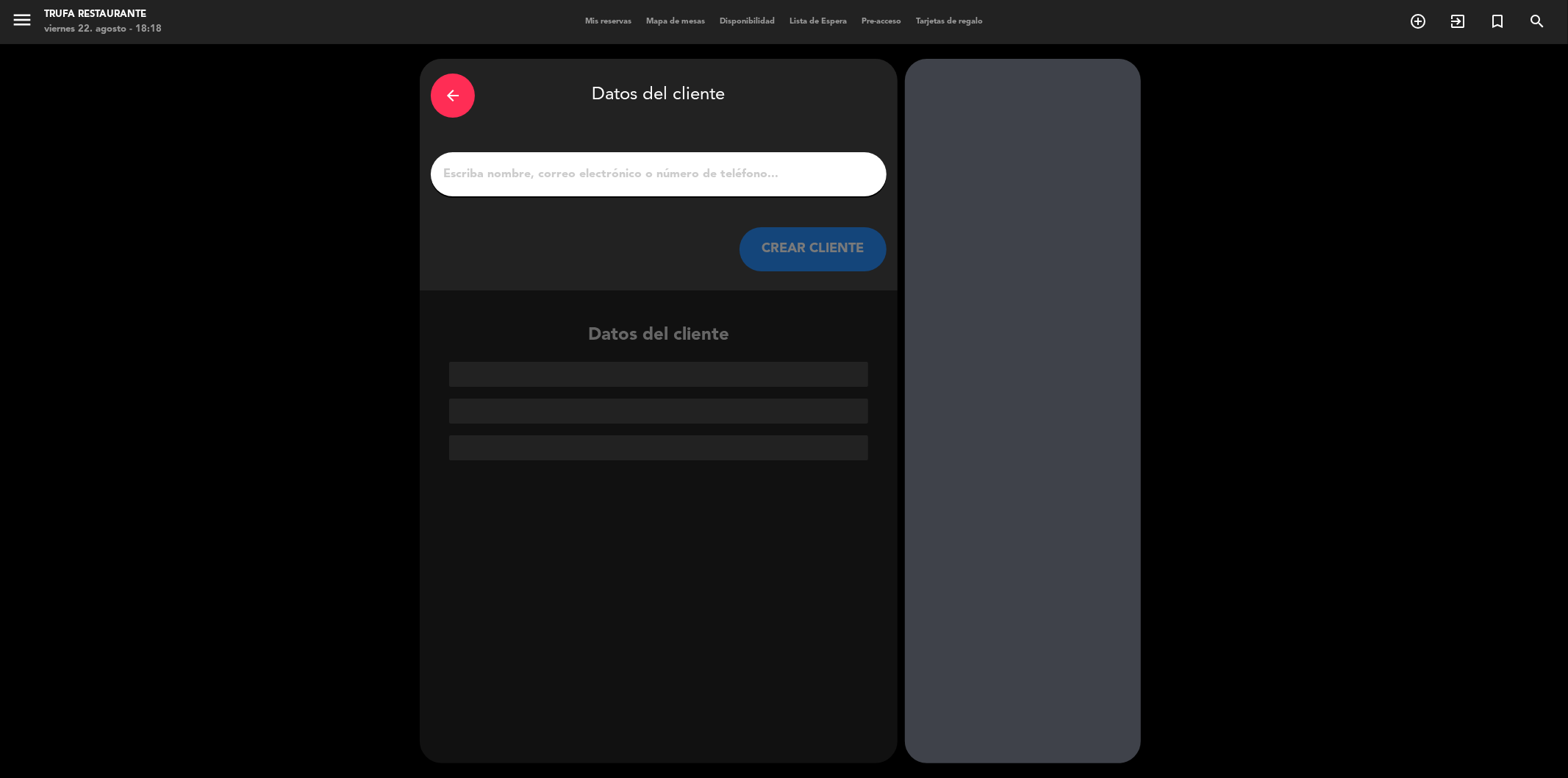
click at [647, 159] on div at bounding box center [658, 174] width 456 height 44
click at [664, 171] on input "1" at bounding box center [659, 174] width 434 height 21
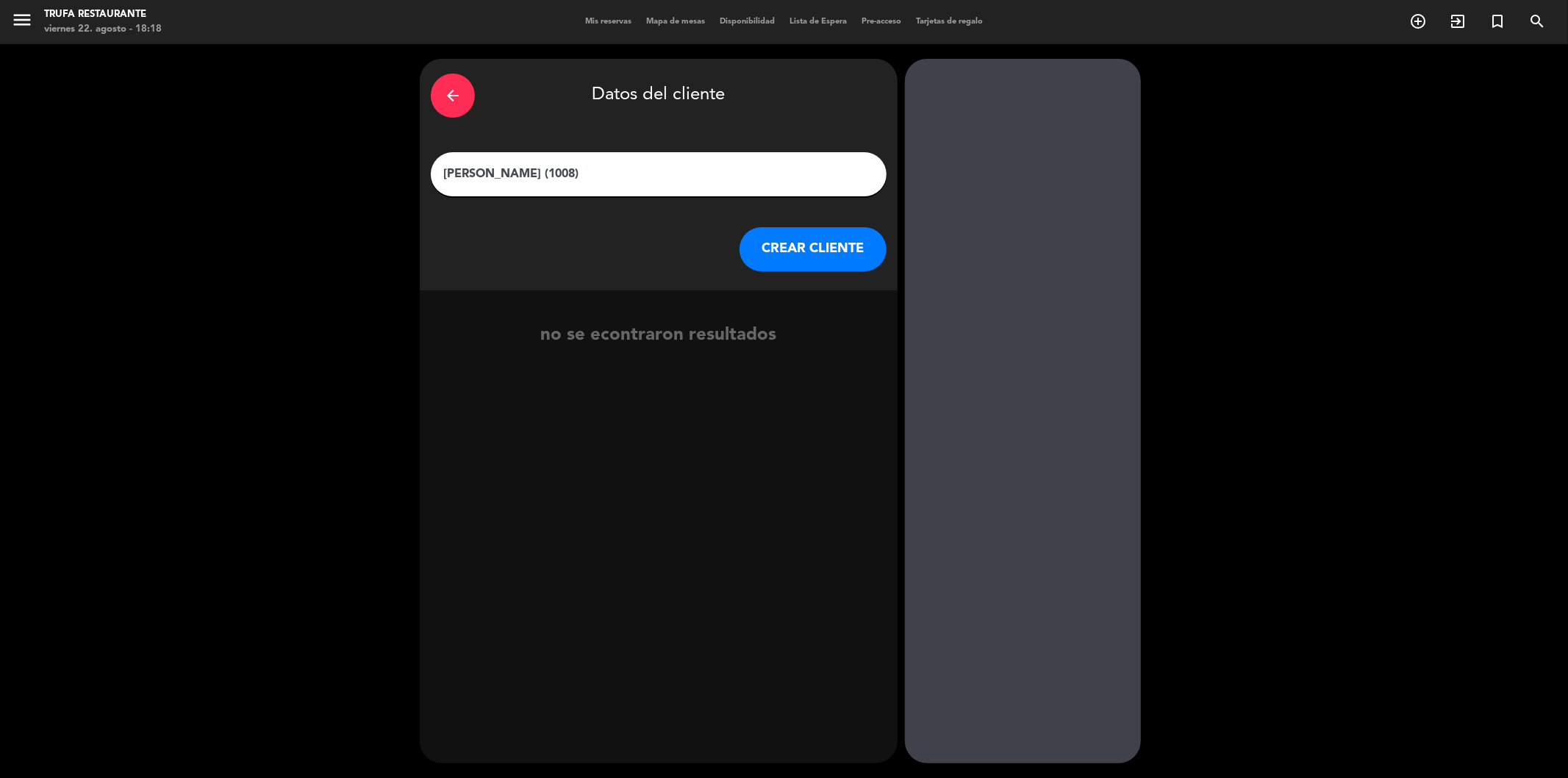
type input "[PERSON_NAME] (1008)"
click at [800, 253] on button "CREAR CLIENTE" at bounding box center [813, 249] width 147 height 44
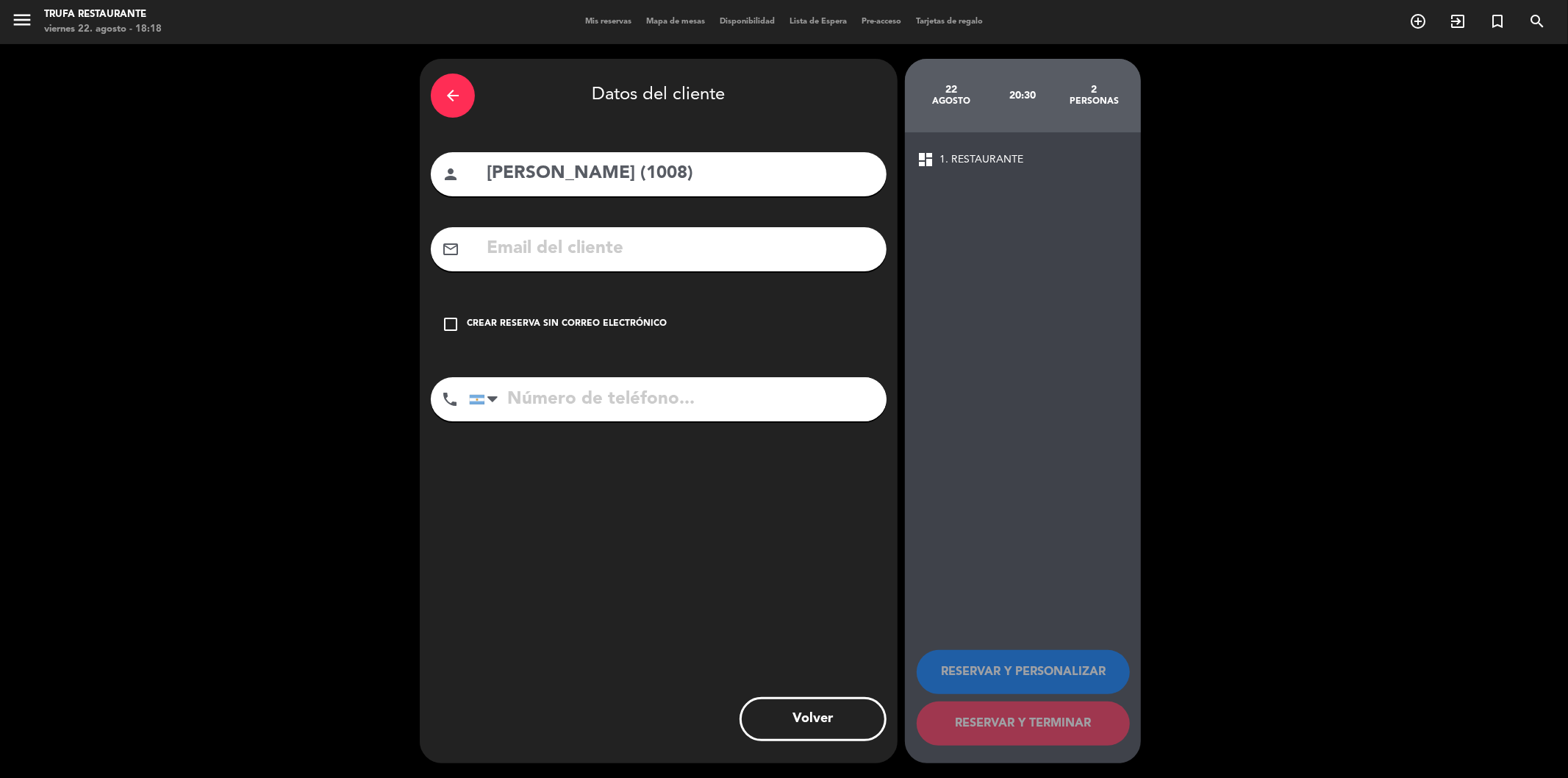
click at [463, 328] on div "check_box_outline_blank Crear reserva sin correo electrónico" at bounding box center [658, 324] width 456 height 44
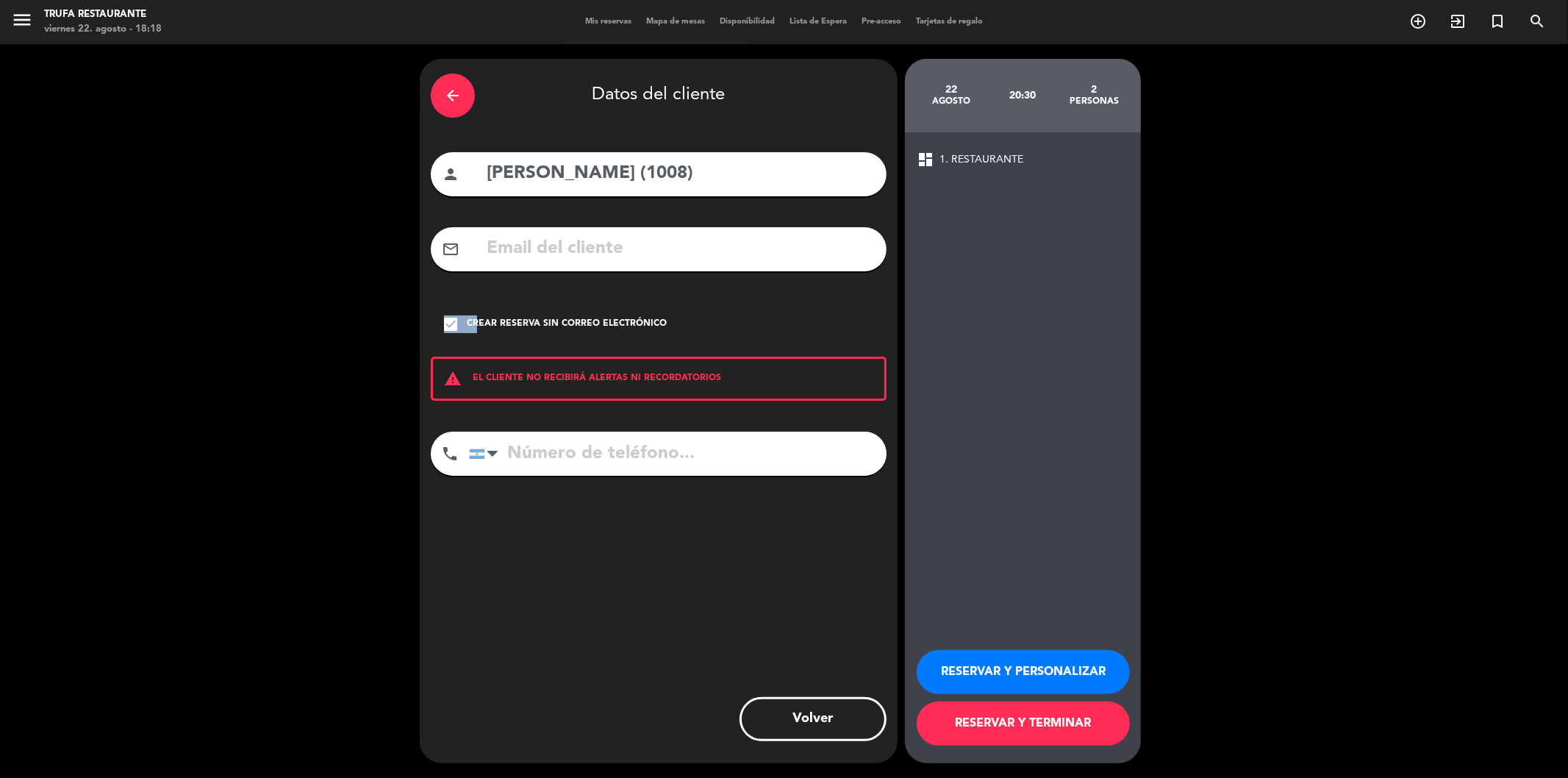
click at [965, 708] on button "RESERVAR Y TERMINAR" at bounding box center [1023, 723] width 213 height 44
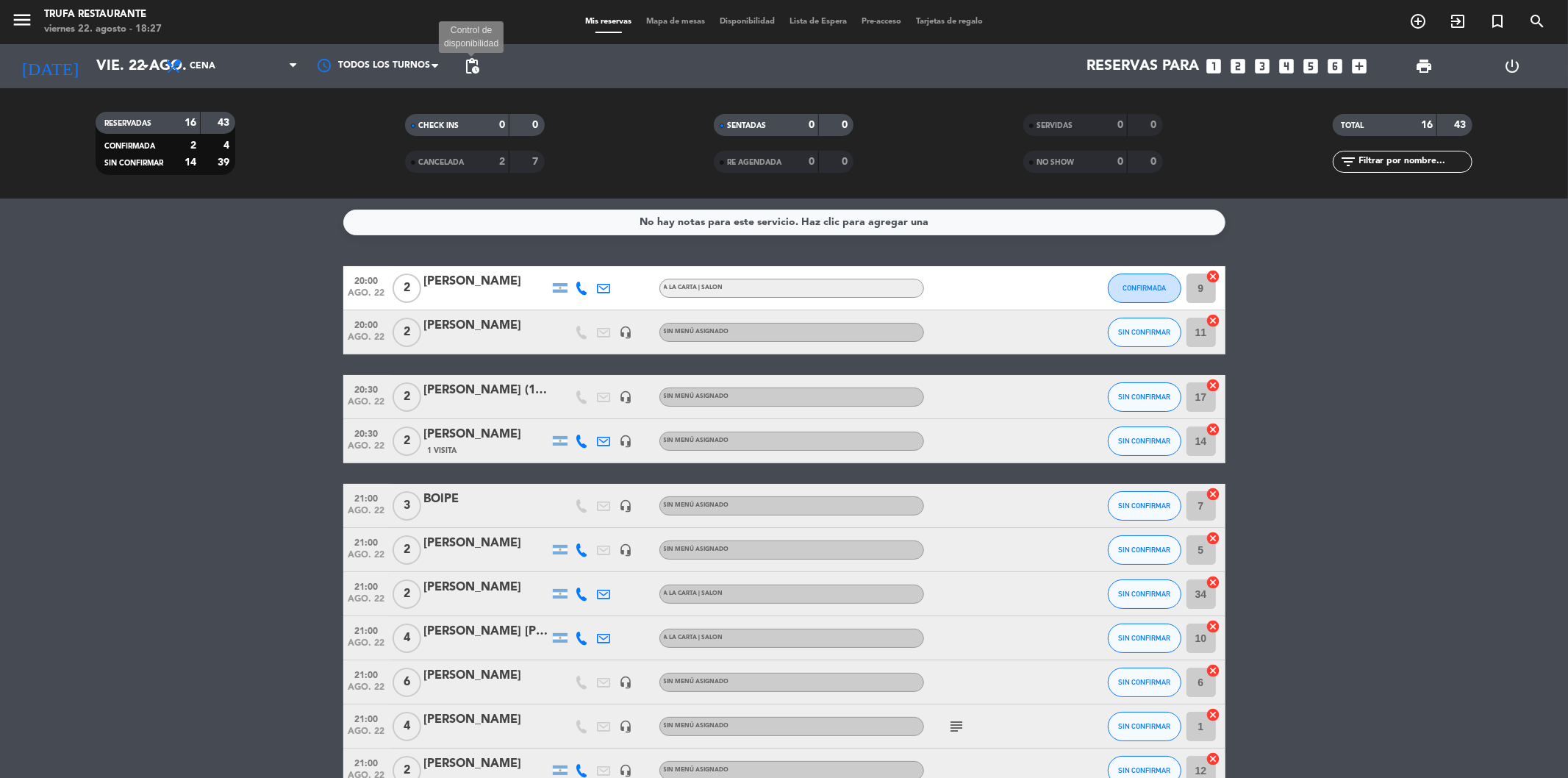
click at [472, 64] on span "pending_actions" at bounding box center [472, 66] width 17 height 17
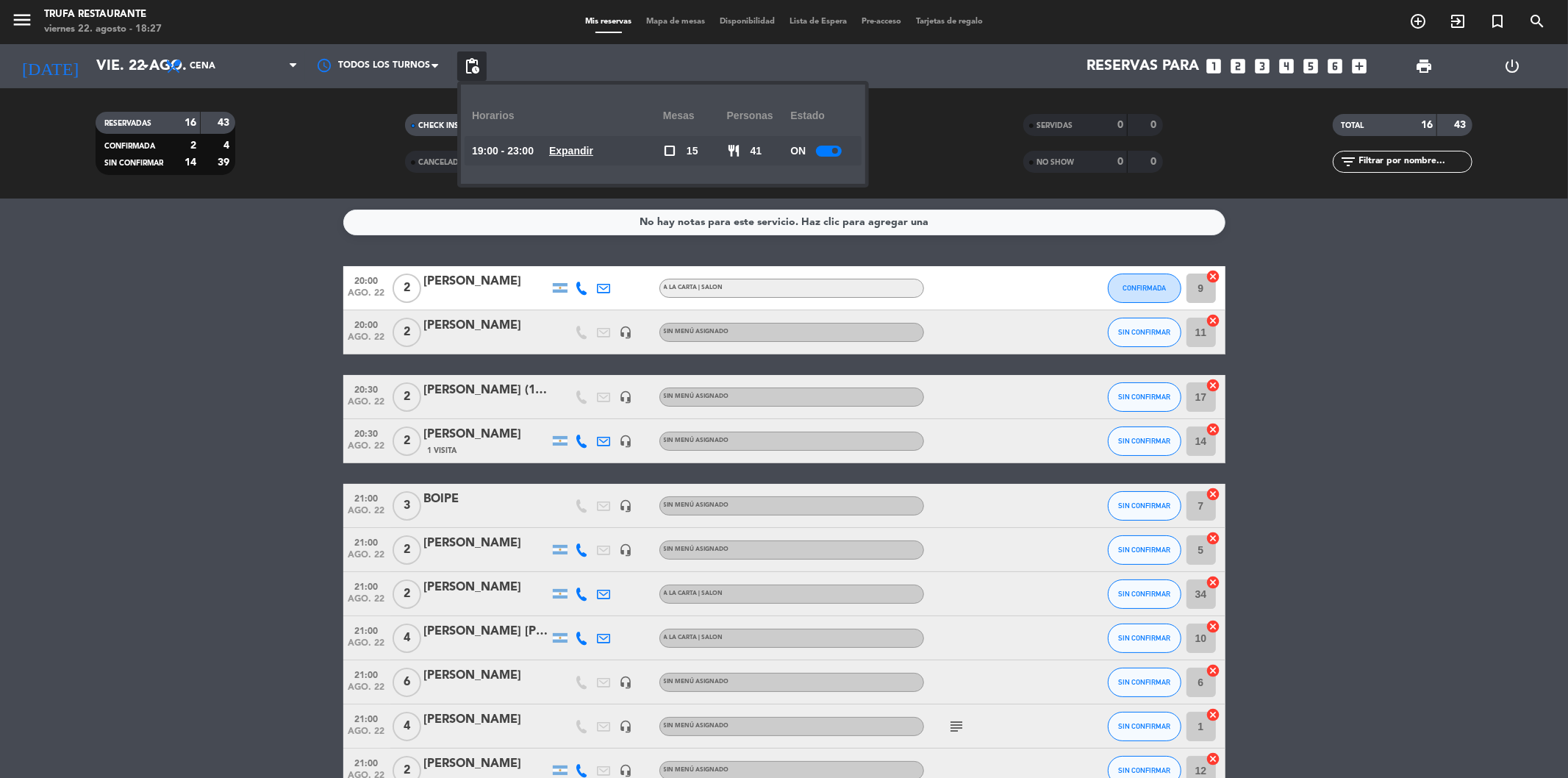
click at [834, 148] on span at bounding box center [835, 151] width 6 height 6
drag, startPoint x: 189, startPoint y: 275, endPoint x: 164, endPoint y: 289, distance: 28.7
click at [185, 277] on bookings-row "20:00 ago. 22 2 [PERSON_NAME] A [PERSON_NAME] | SALON CONFIRMADA 9 cancel 20:00…" at bounding box center [784, 660] width 1568 height 788
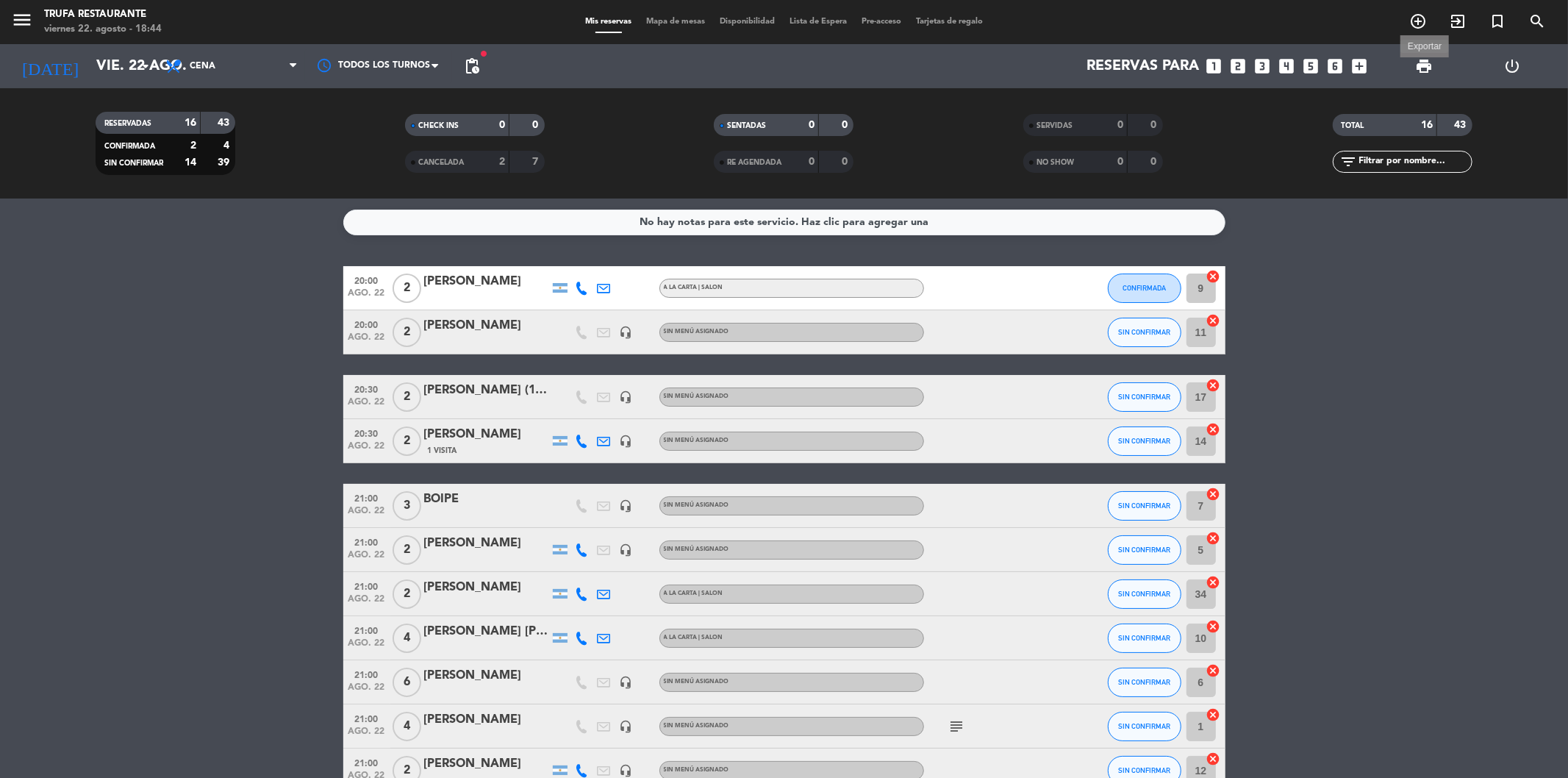
click at [1427, 69] on span "print" at bounding box center [1423, 66] width 17 height 17
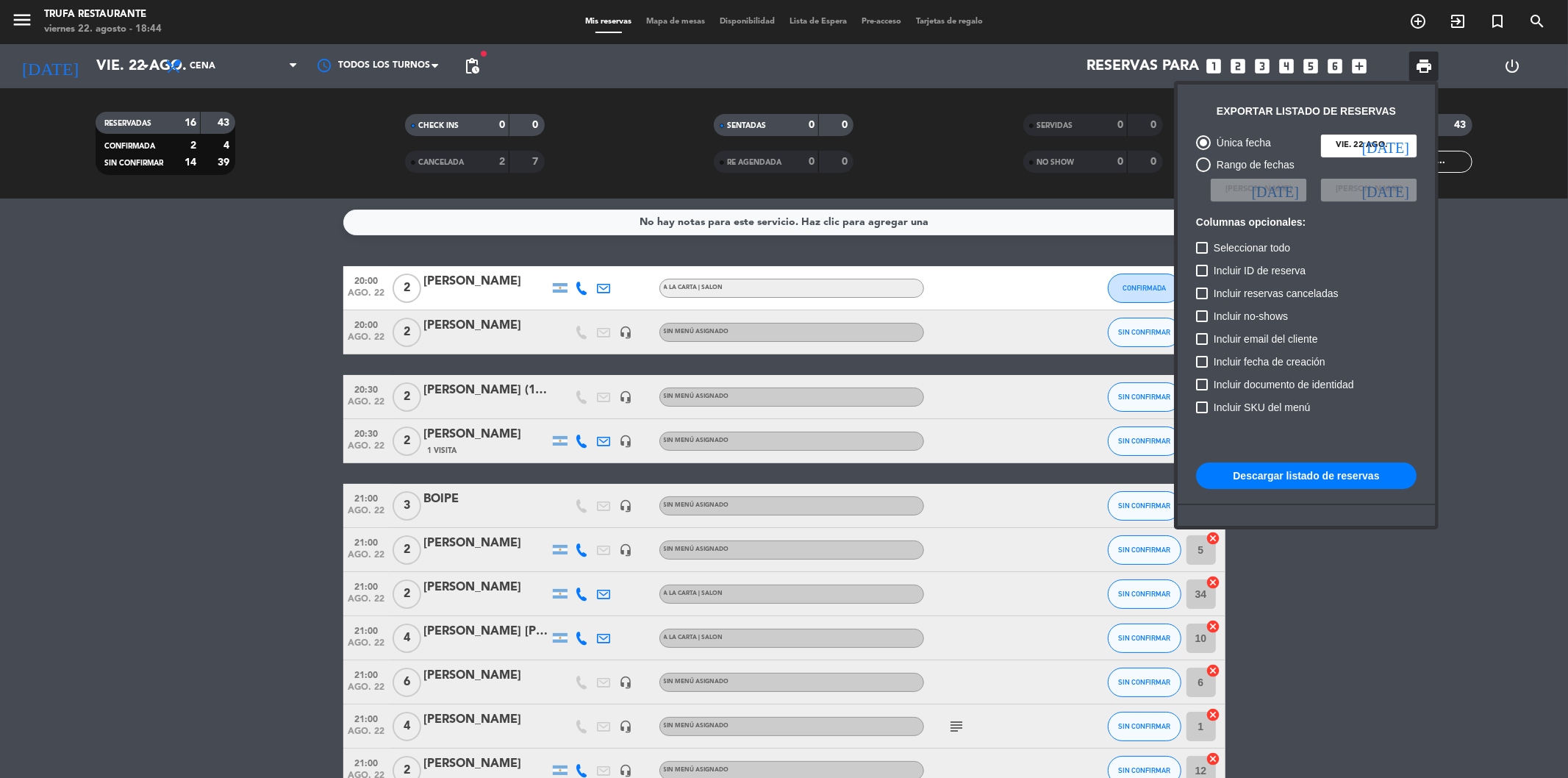
click at [1263, 475] on button "Descargar listado de reservas" at bounding box center [1306, 476] width 220 height 26
click at [173, 414] on div at bounding box center [784, 389] width 1568 height 778
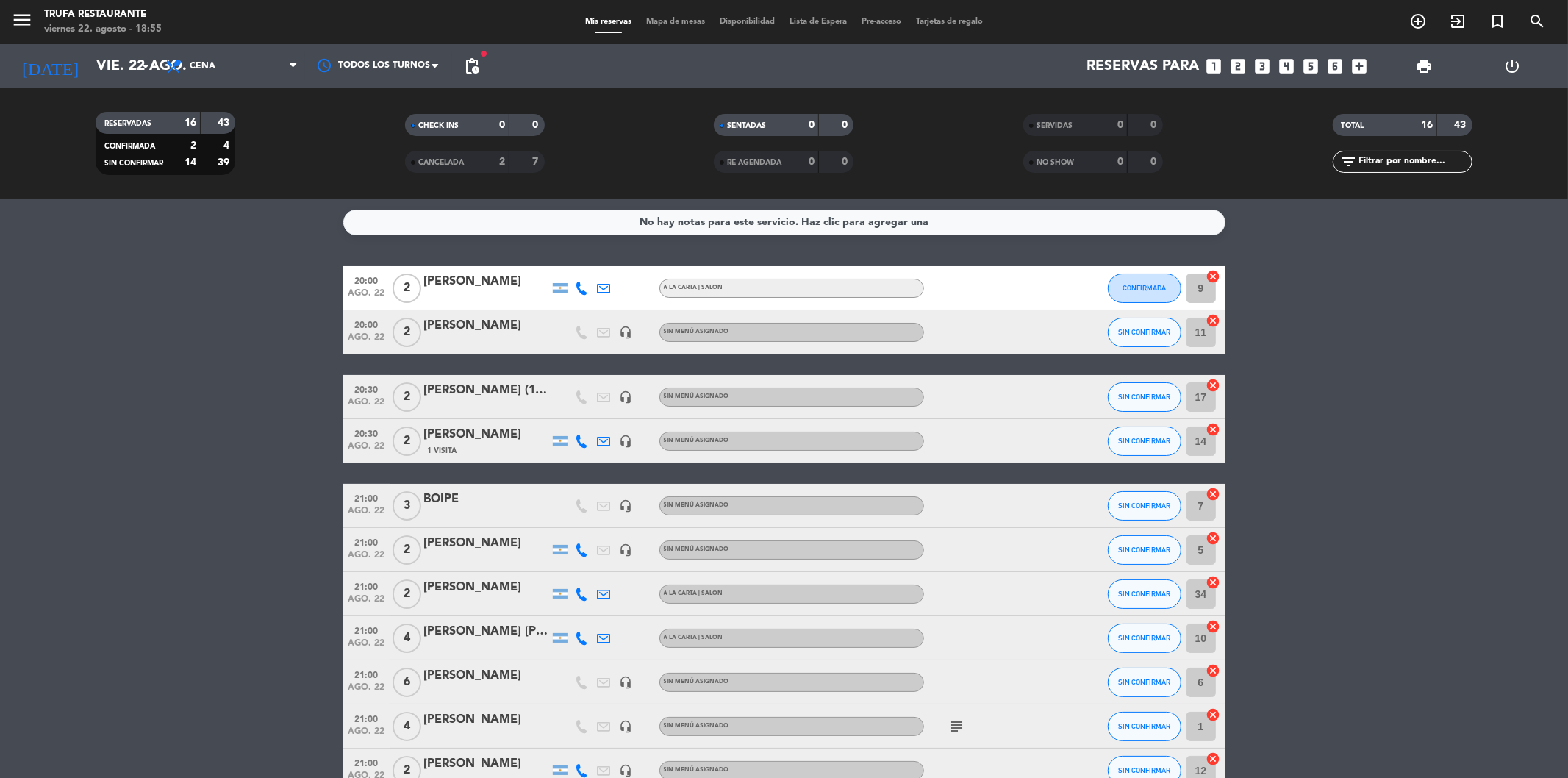
click at [472, 389] on div "[PERSON_NAME] (1008)" at bounding box center [486, 390] width 125 height 19
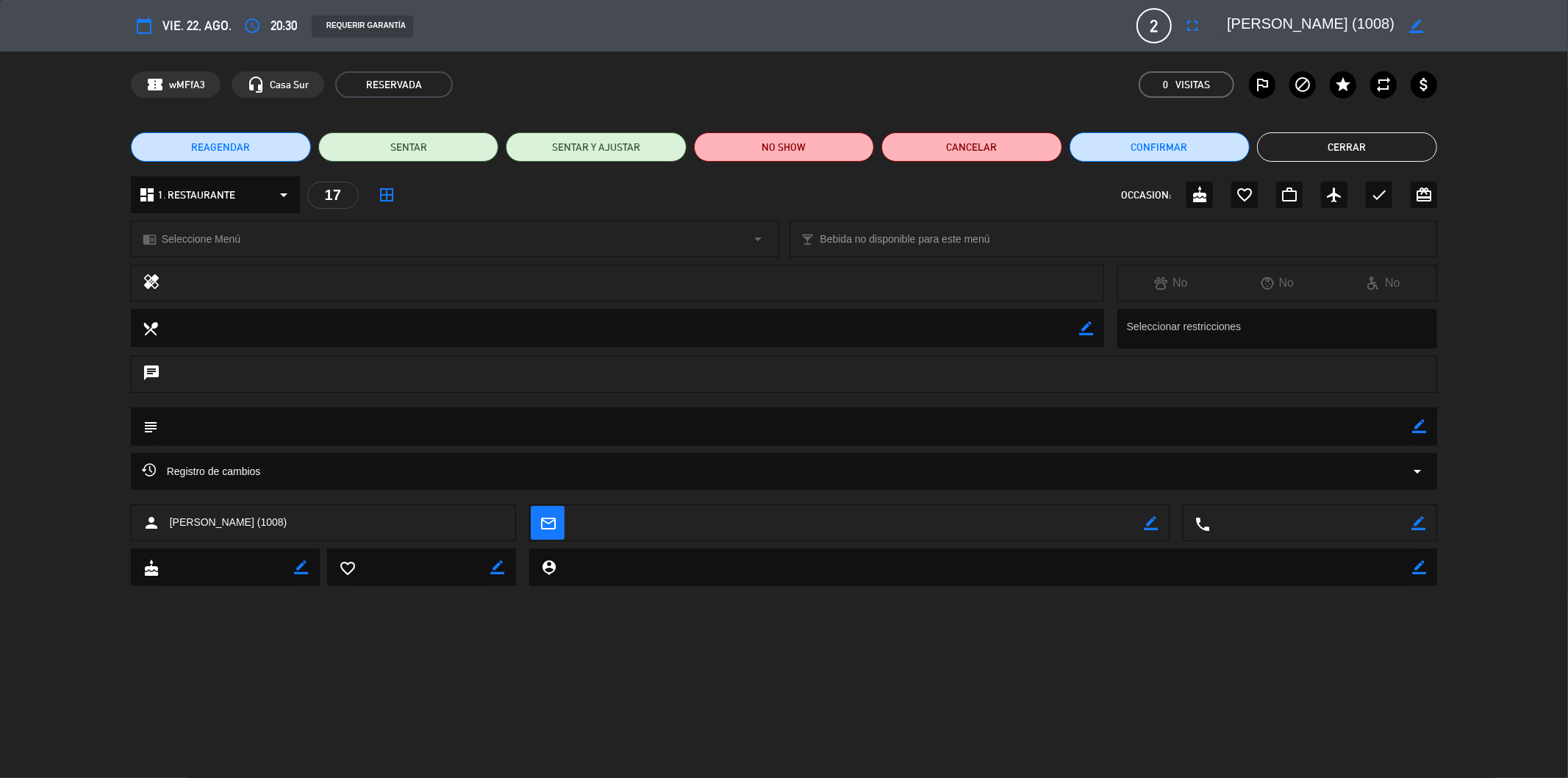
click at [1426, 30] on div "border_color" at bounding box center [1416, 25] width 42 height 26
click at [1413, 24] on icon "border_color" at bounding box center [1416, 26] width 14 height 14
click at [1186, 26] on icon "fullscreen" at bounding box center [1192, 25] width 17 height 17
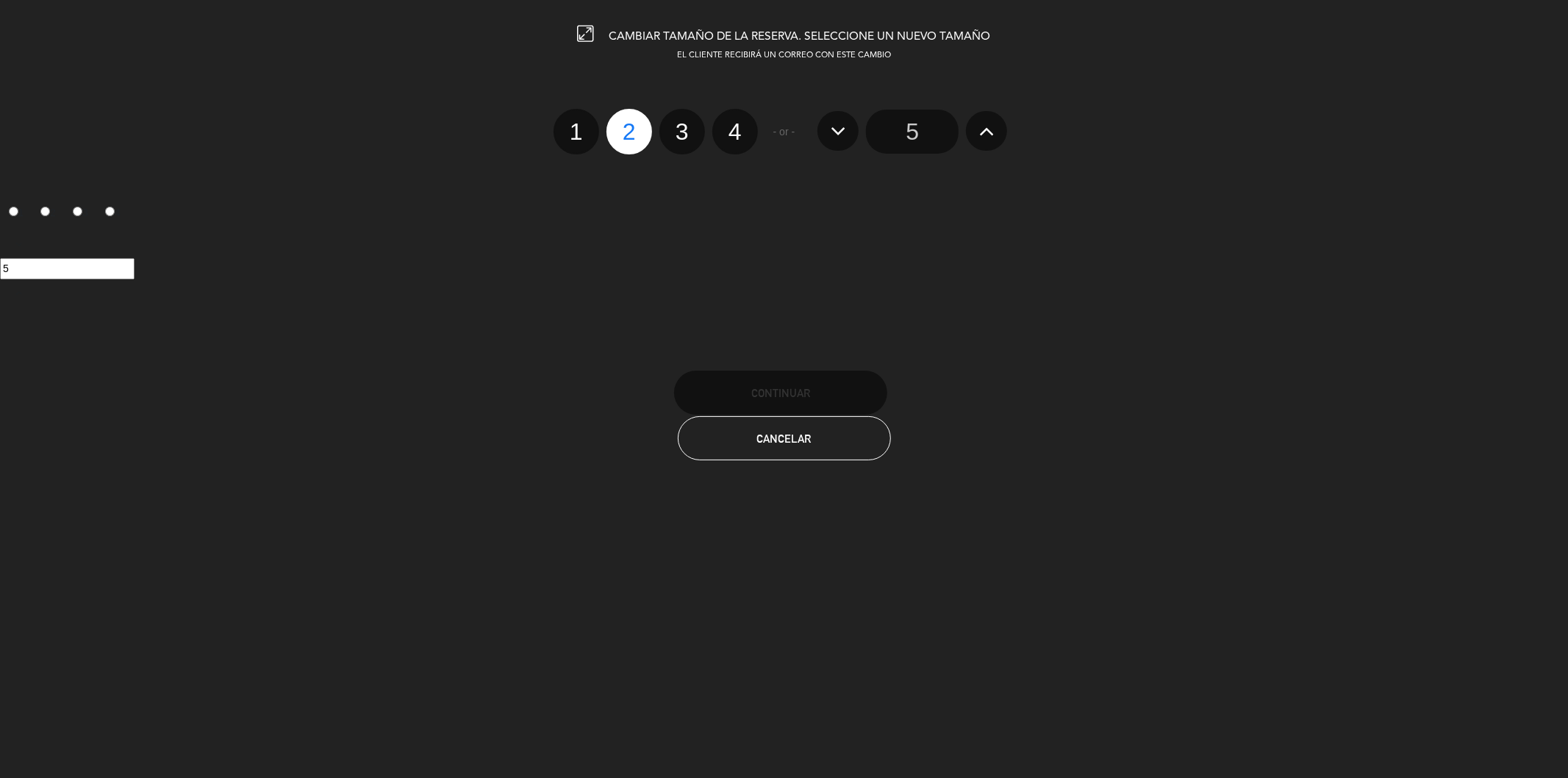
click at [738, 131] on label "4" at bounding box center [735, 132] width 45 height 45
click at [738, 124] on input "4" at bounding box center [733, 118] width 10 height 10
radio input "true"
radio input "false"
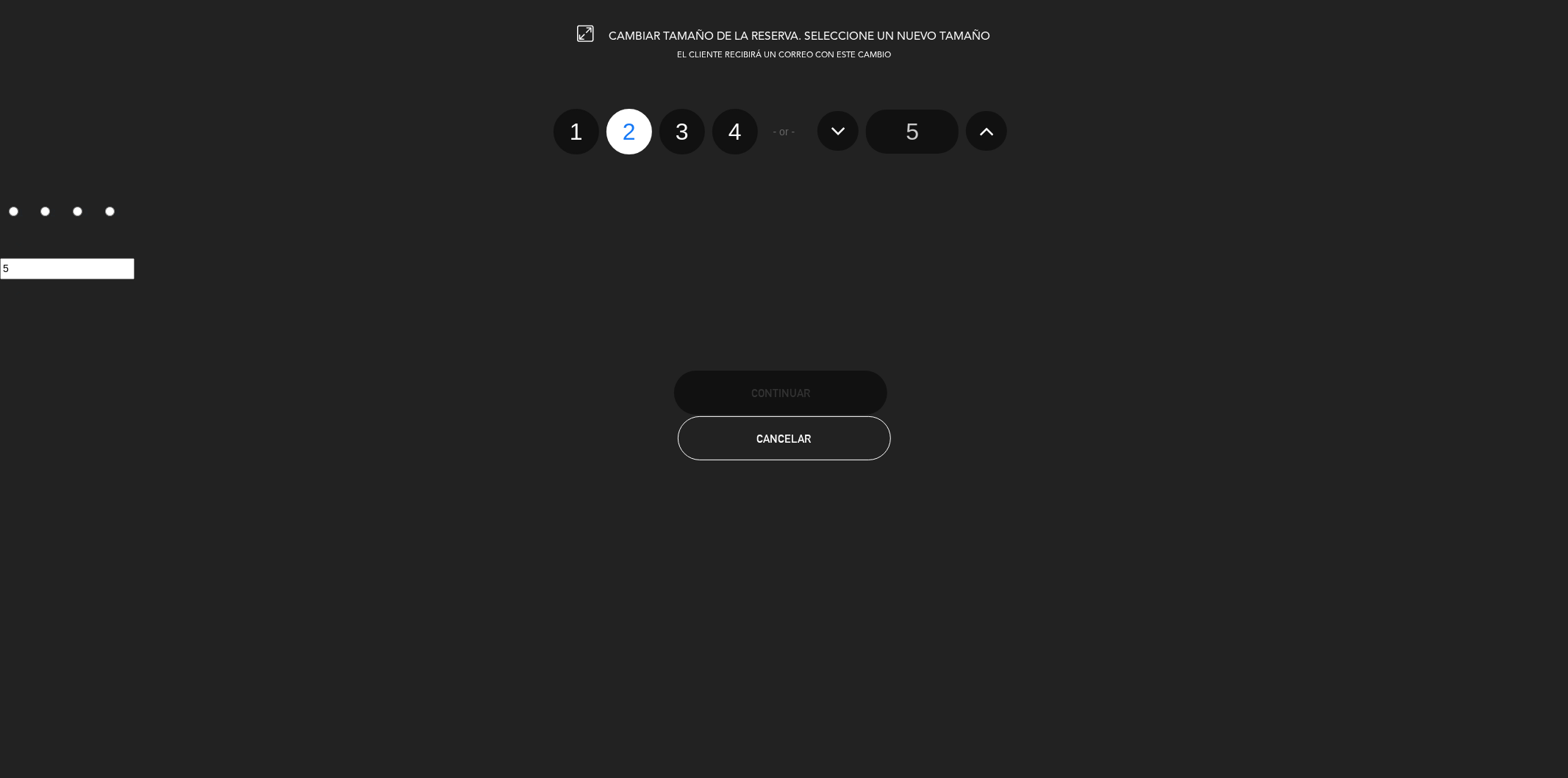
radio input "false"
radio input "true"
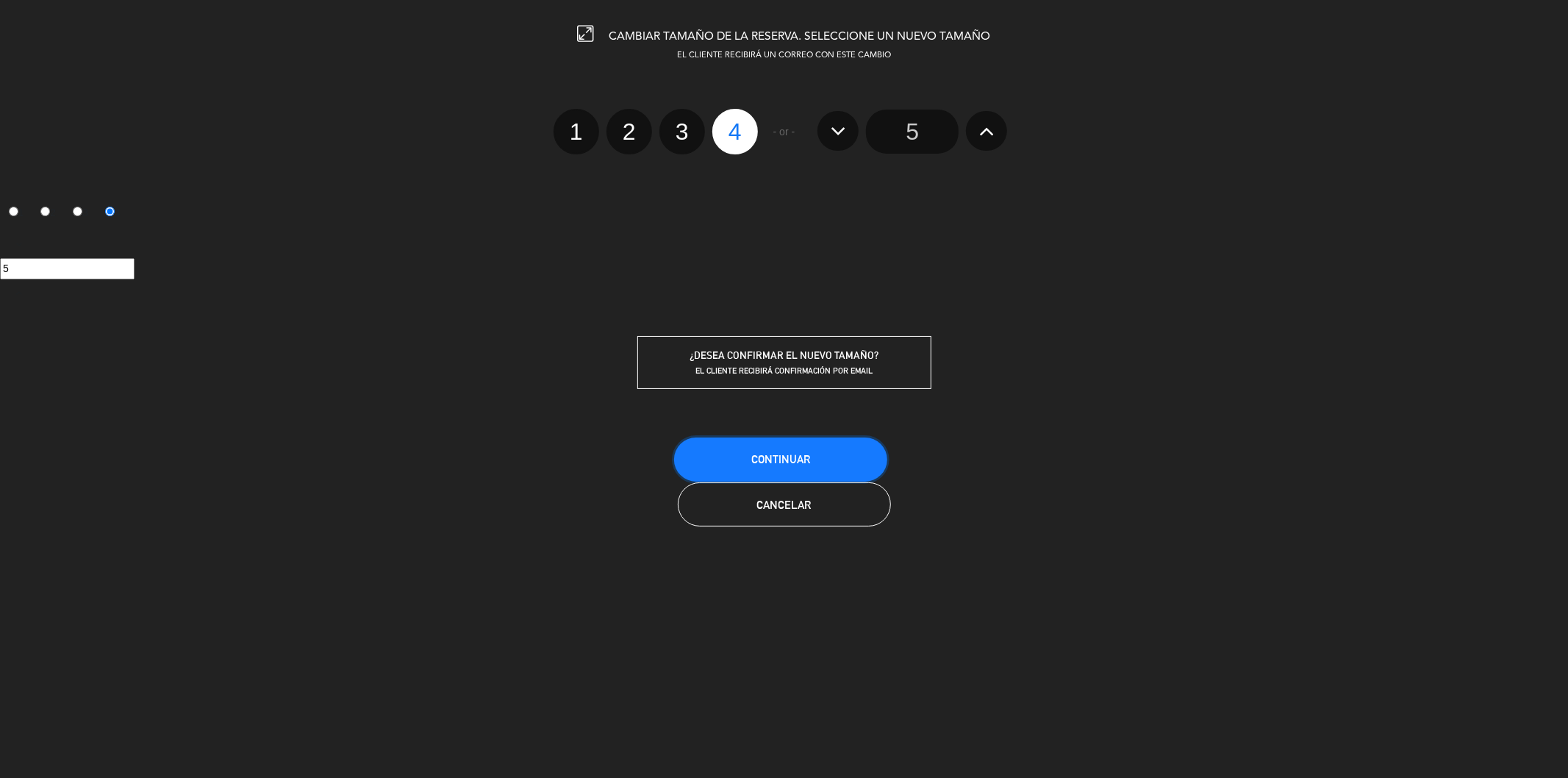
click at [814, 446] on button "Continuar" at bounding box center [781, 459] width 213 height 44
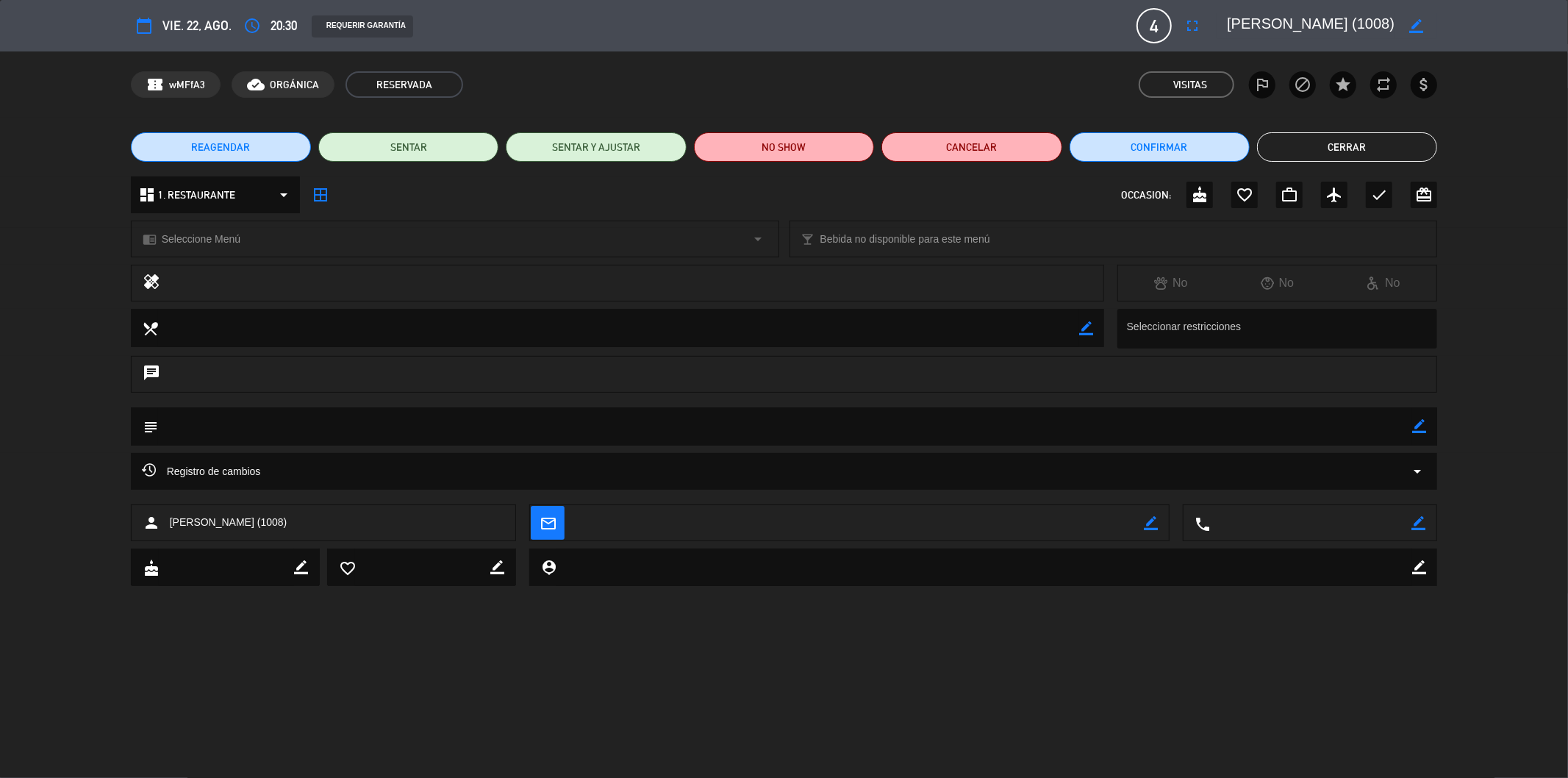
click at [1358, 139] on button "Cerrar" at bounding box center [1347, 147] width 180 height 30
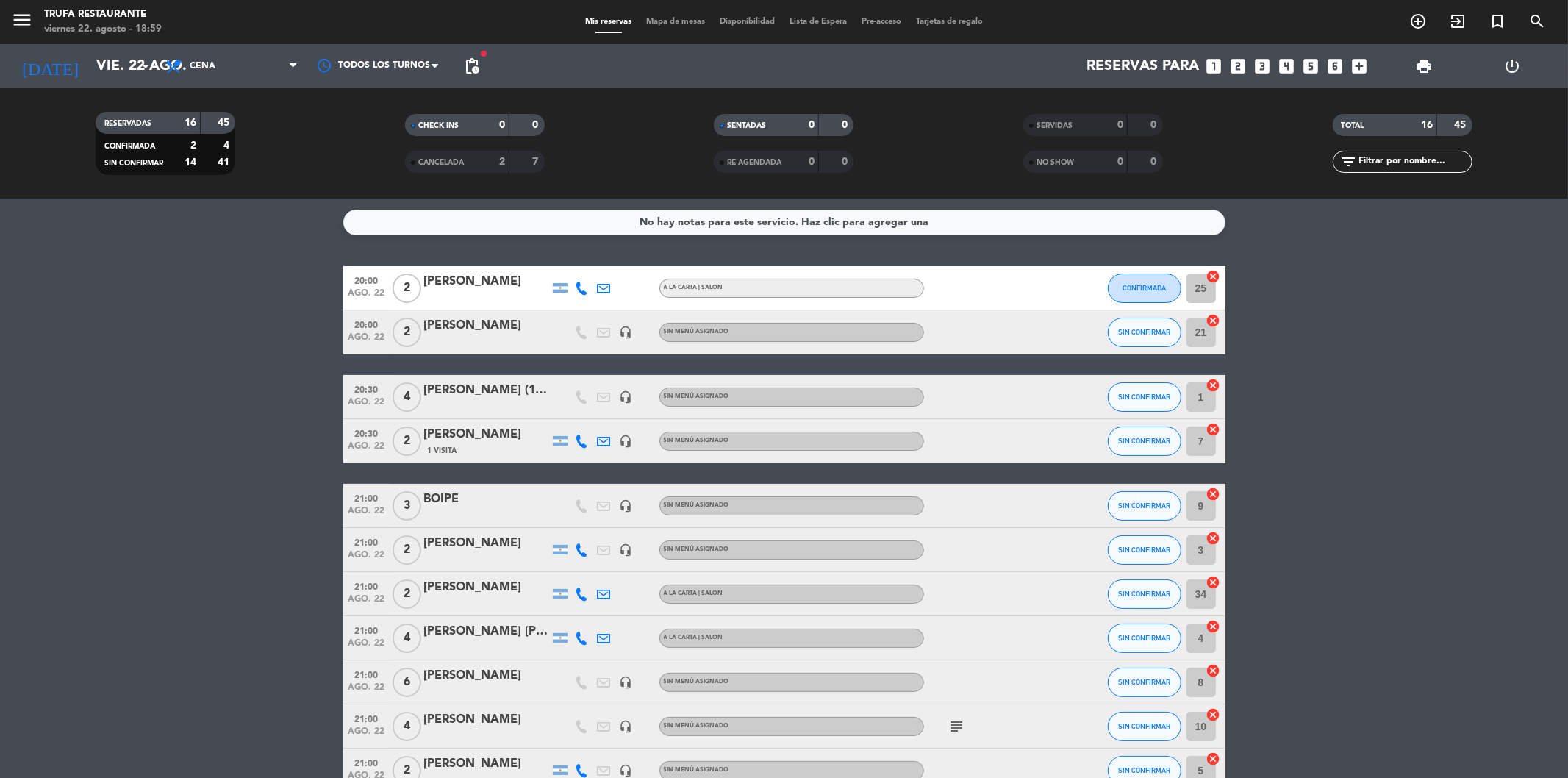
click at [1235, 71] on icon "looks_two" at bounding box center [1239, 66] width 19 height 19
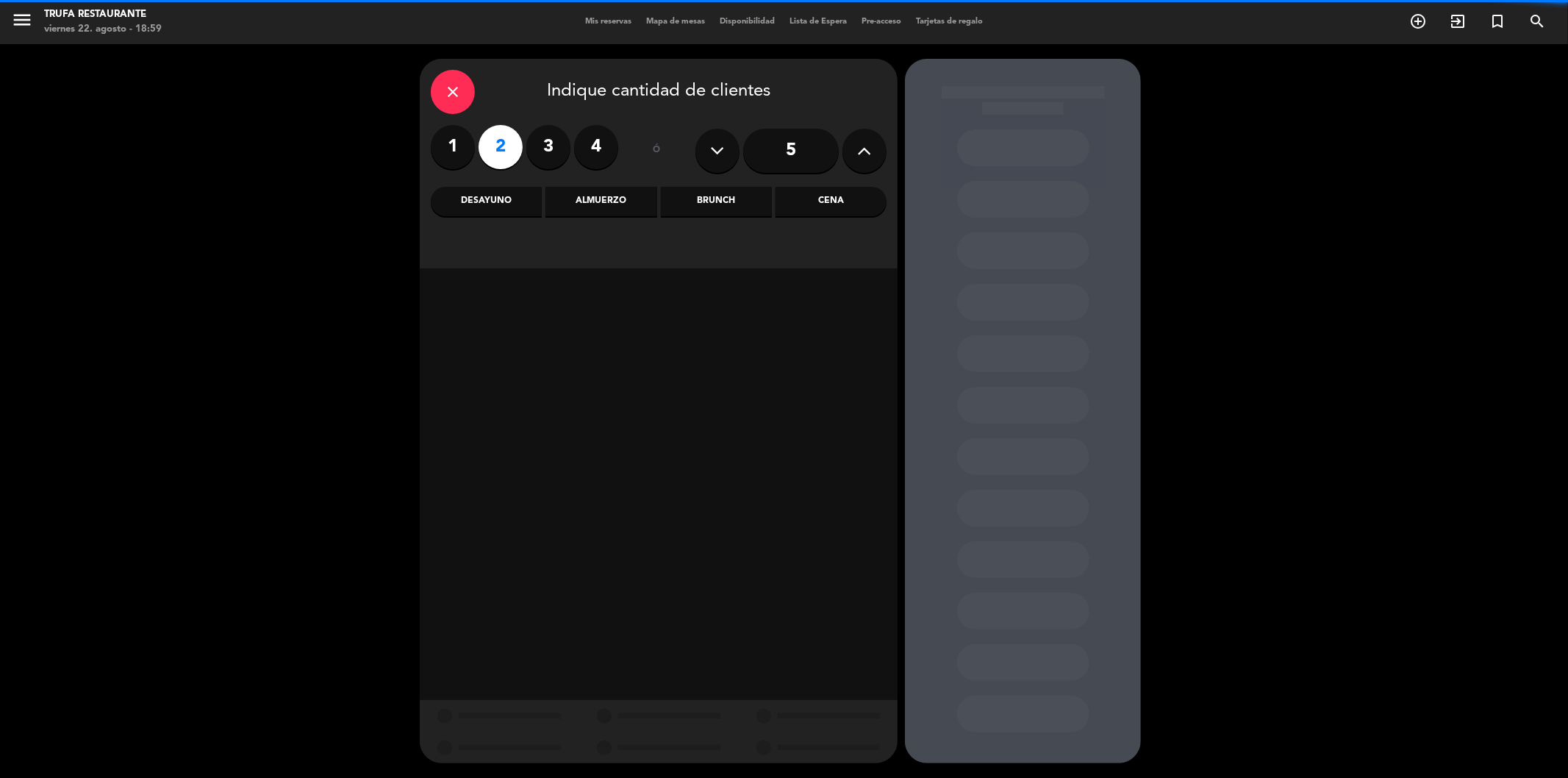
click at [856, 203] on div "Cena" at bounding box center [830, 201] width 111 height 30
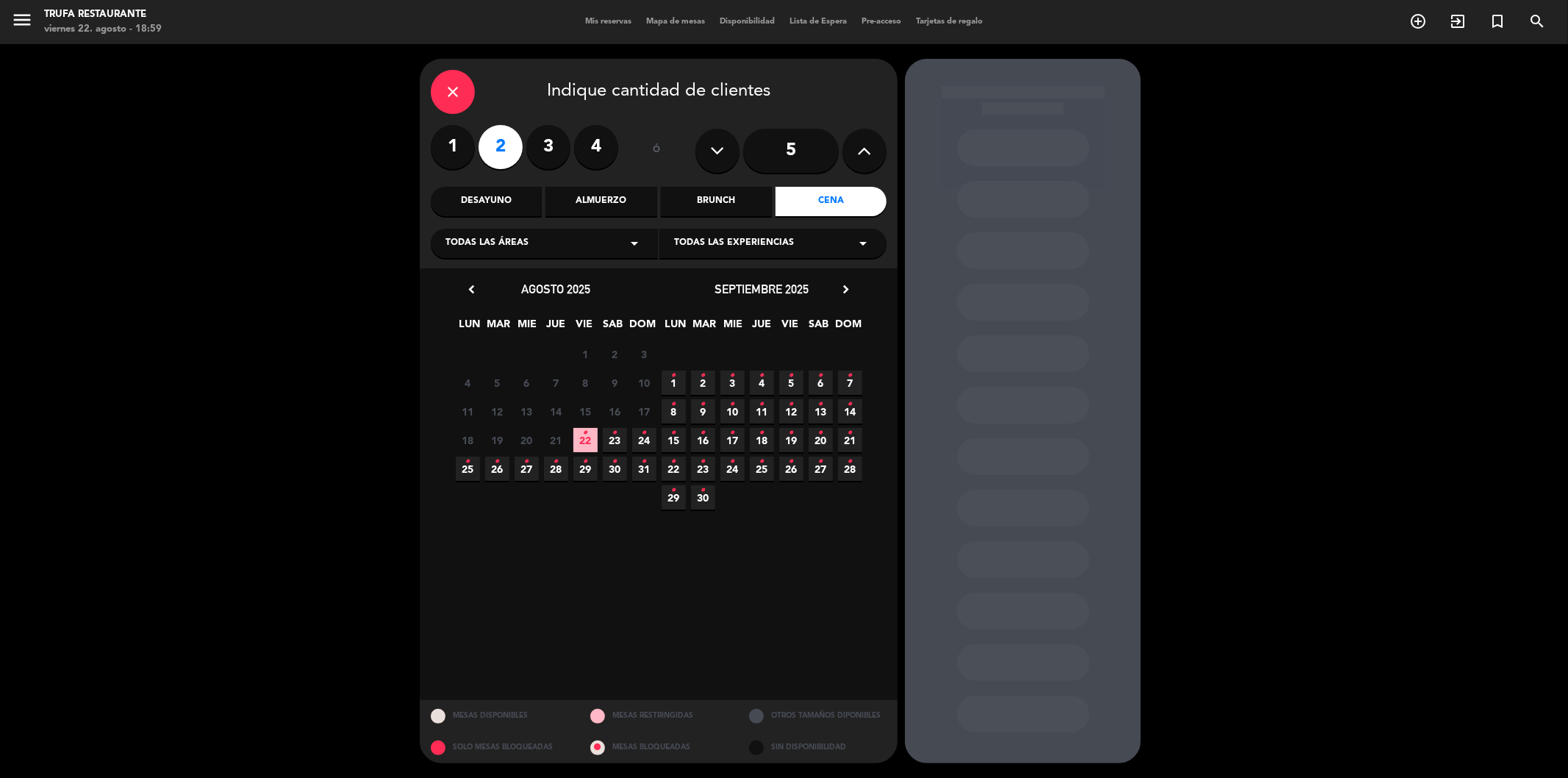
drag, startPoint x: 576, startPoint y: 441, endPoint x: 887, endPoint y: 419, distance: 311.8
click at [585, 439] on span "22 •" at bounding box center [585, 440] width 24 height 24
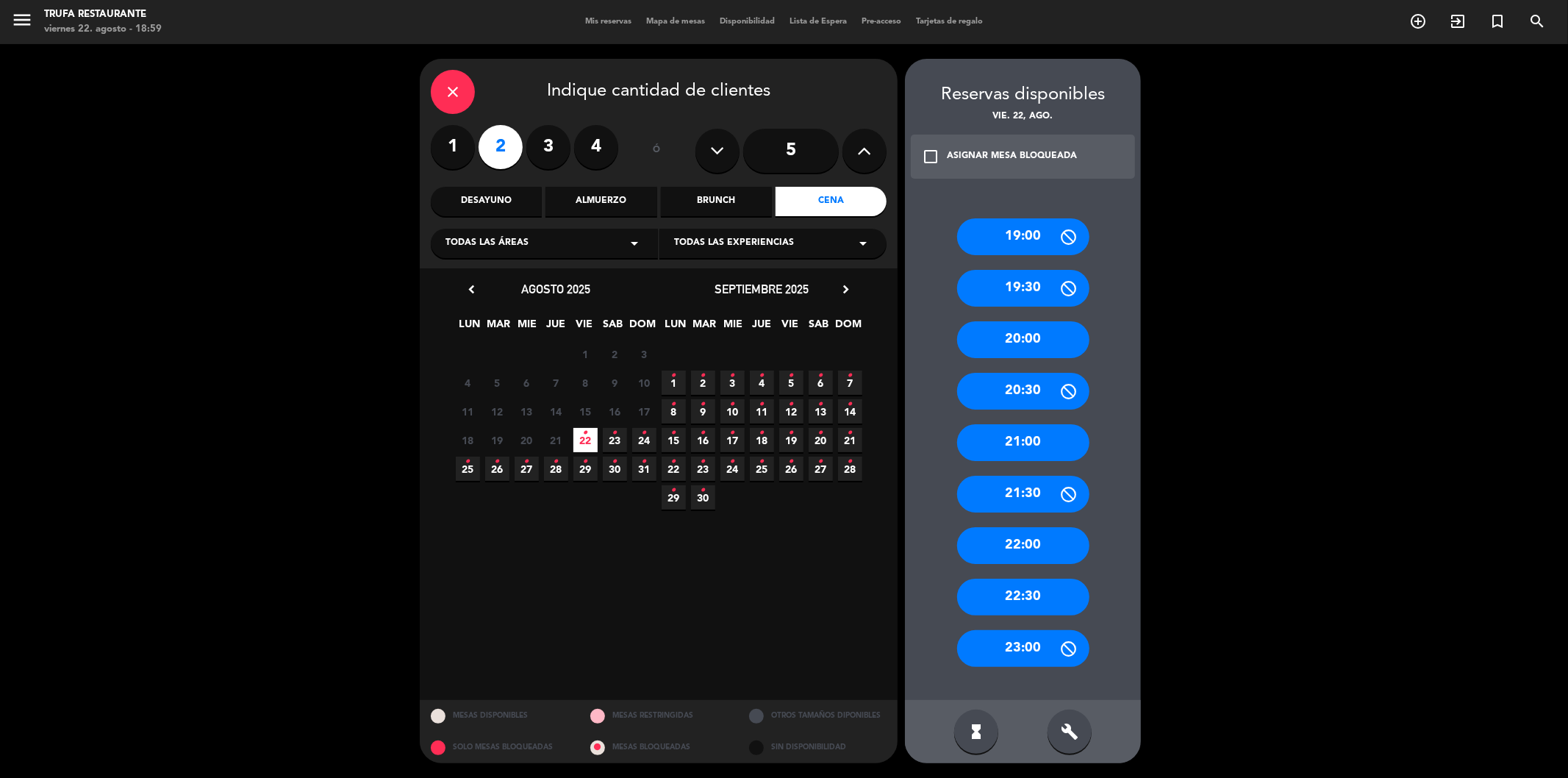
click at [1009, 346] on div "20:00" at bounding box center [1024, 340] width 132 height 37
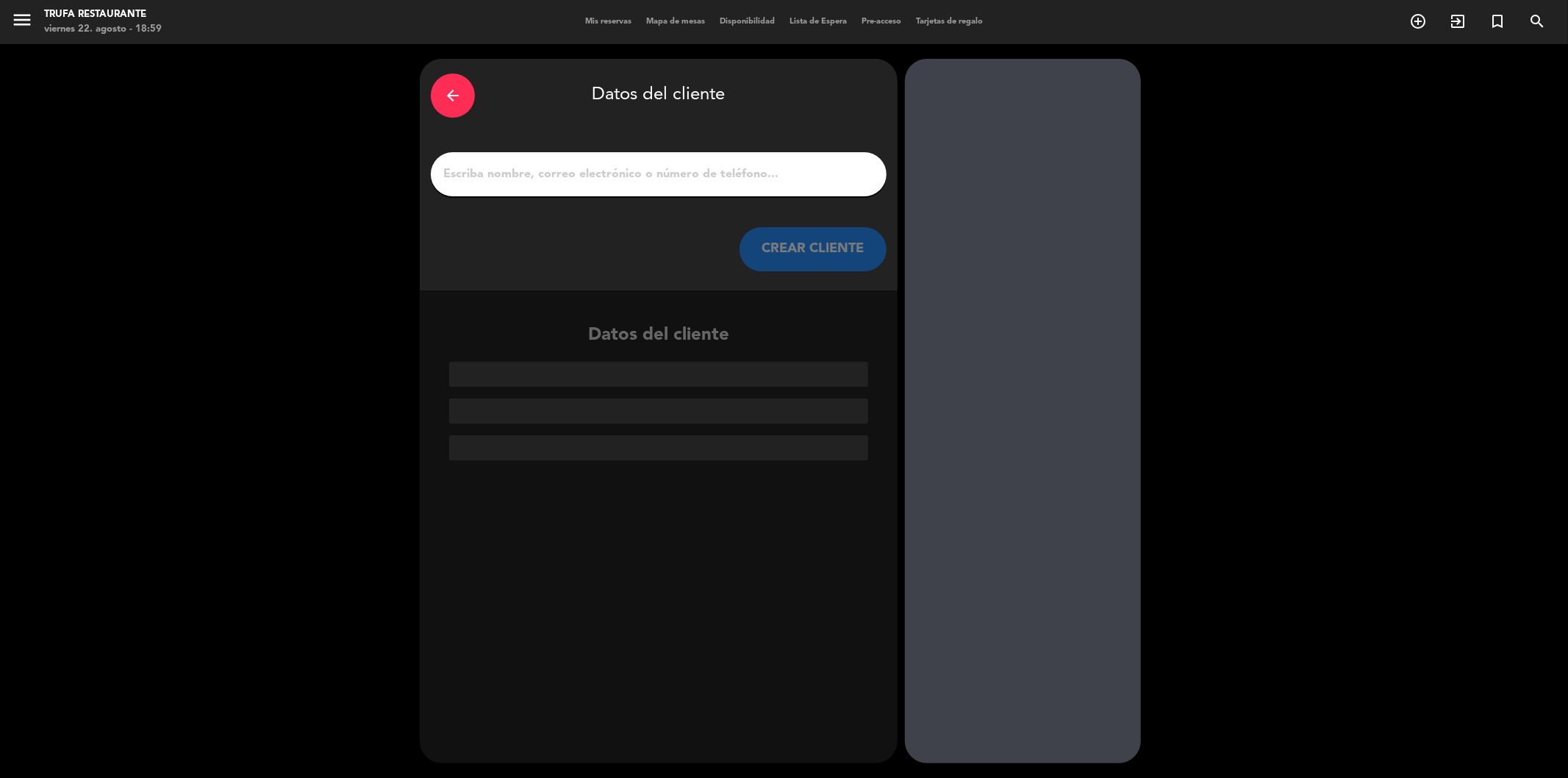
click at [591, 164] on input "1" at bounding box center [659, 174] width 434 height 21
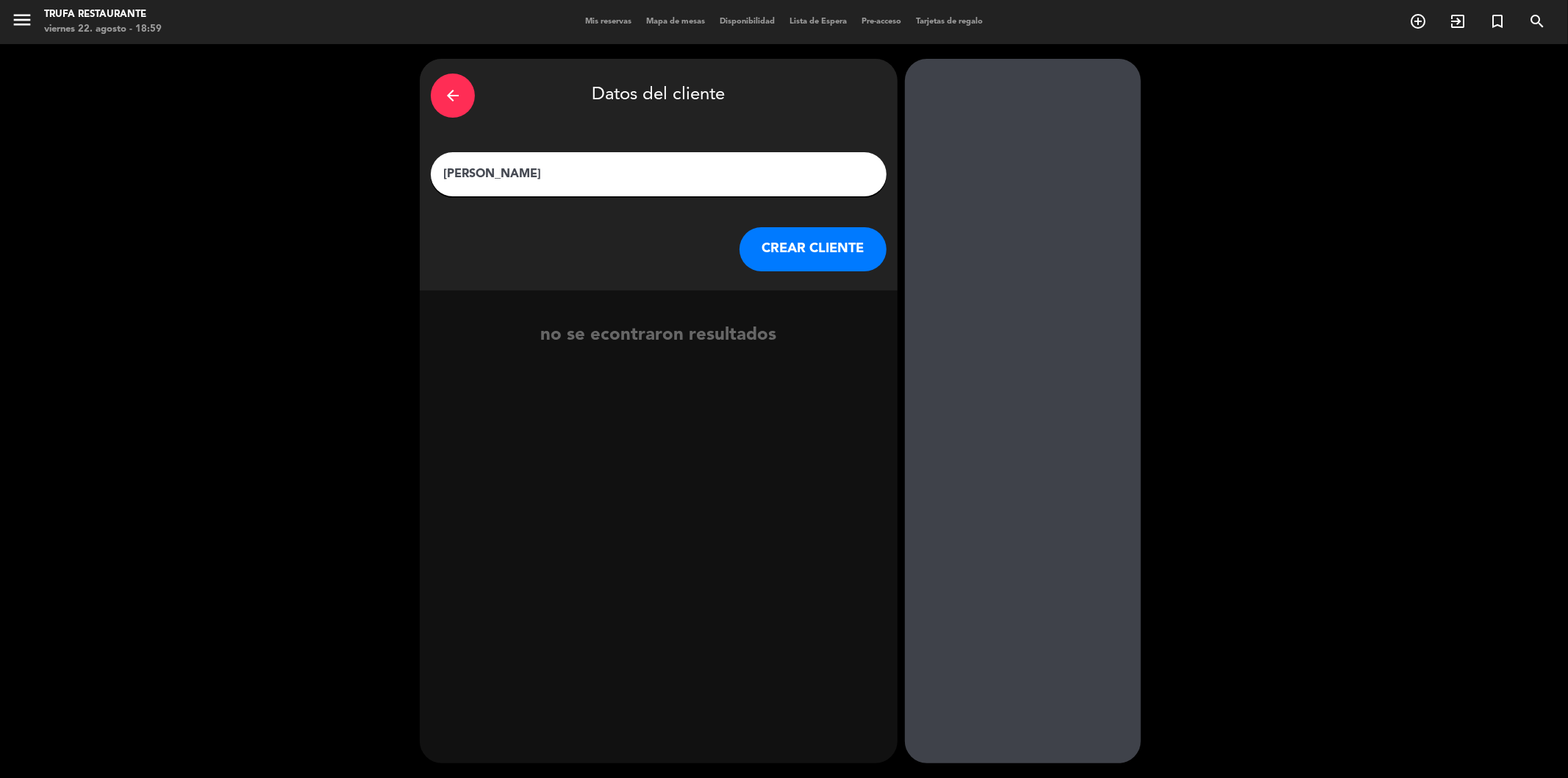
type input "[PERSON_NAME]"
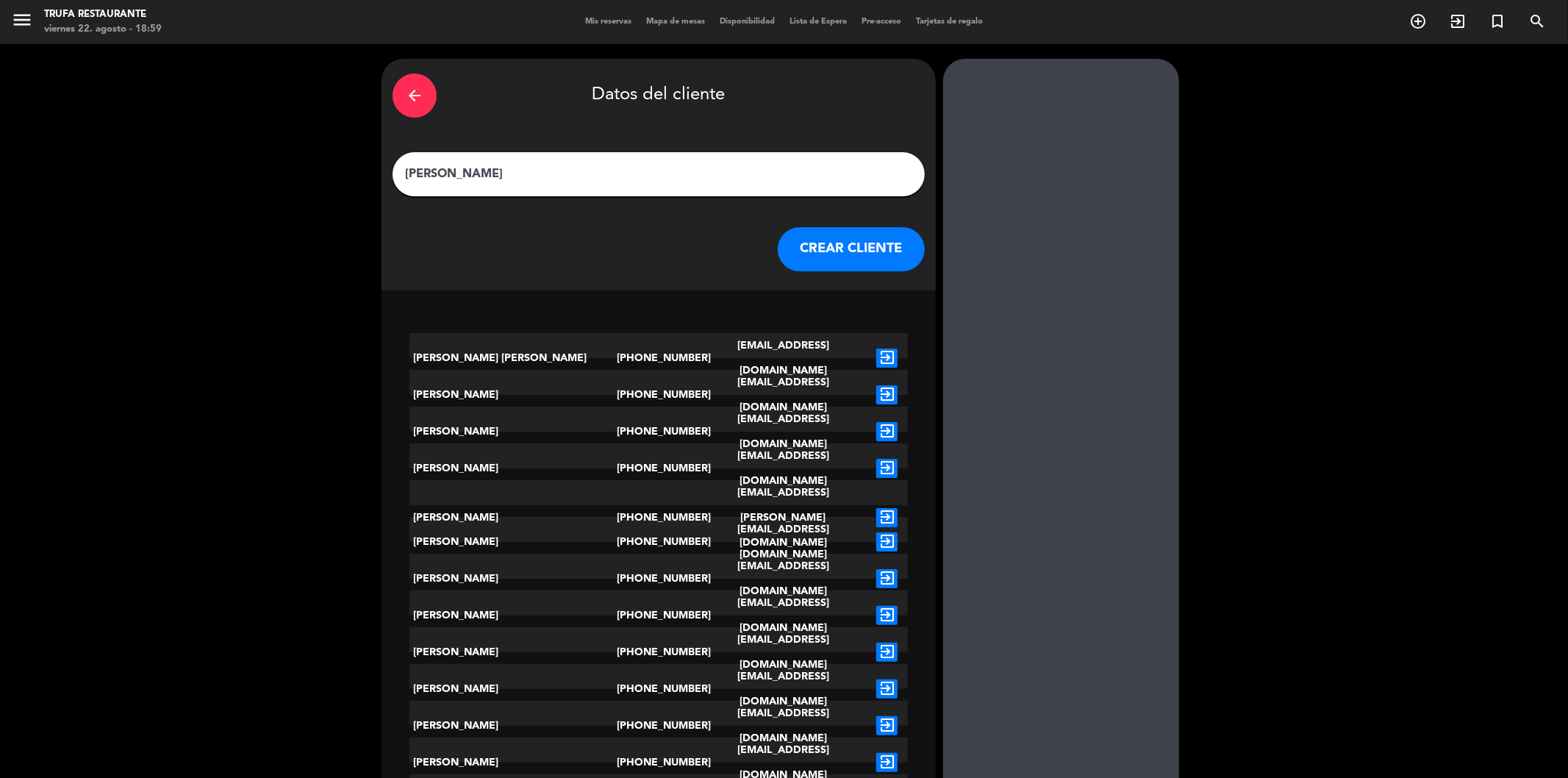
click at [807, 238] on button "CREAR CLIENTE" at bounding box center [851, 249] width 147 height 44
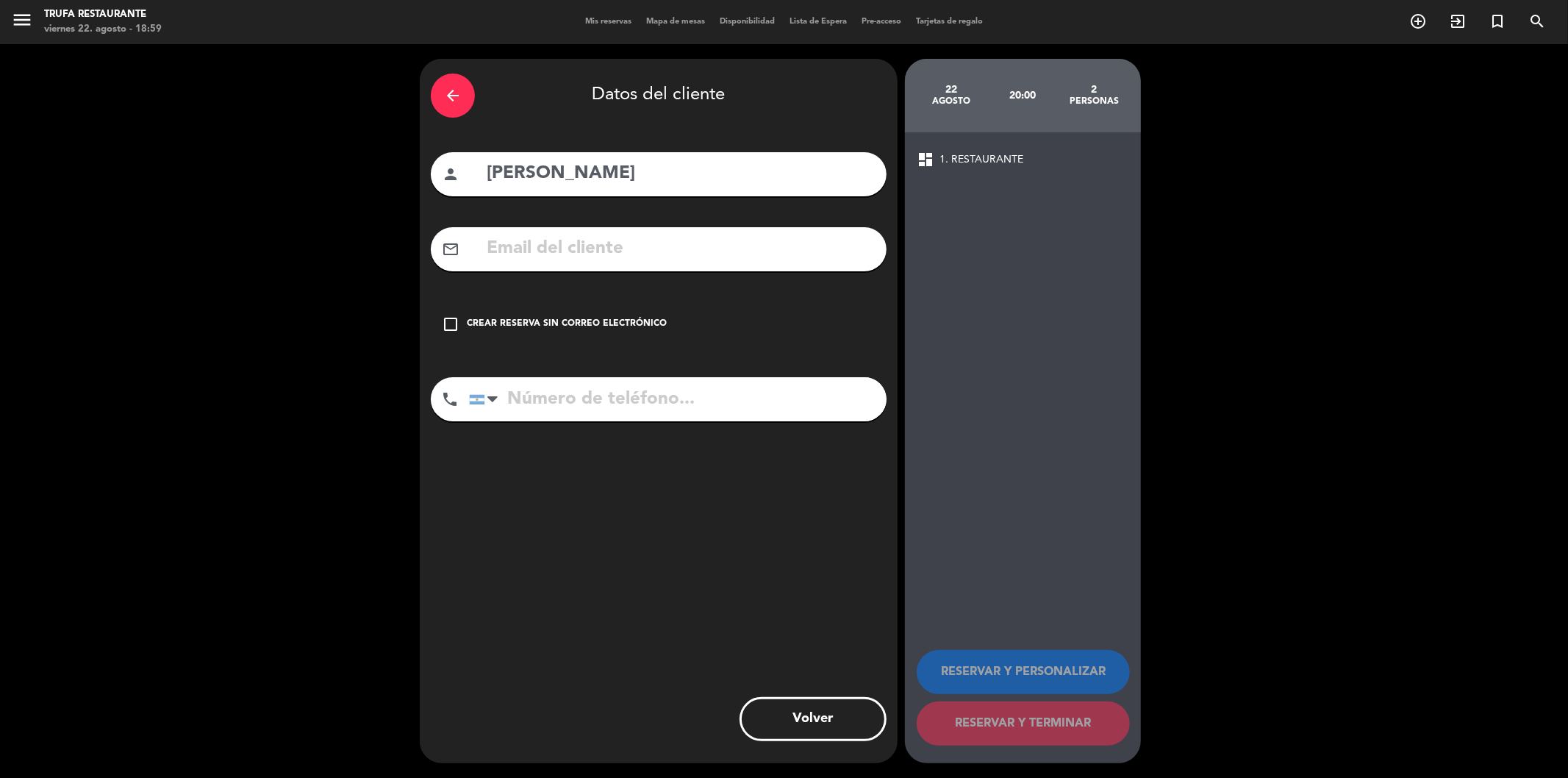
drag, startPoint x: 450, startPoint y: 318, endPoint x: 520, endPoint y: 349, distance: 76.6
click at [464, 320] on div "check_box_outline_blank Crear reserva sin correo electrónico" at bounding box center [658, 324] width 456 height 44
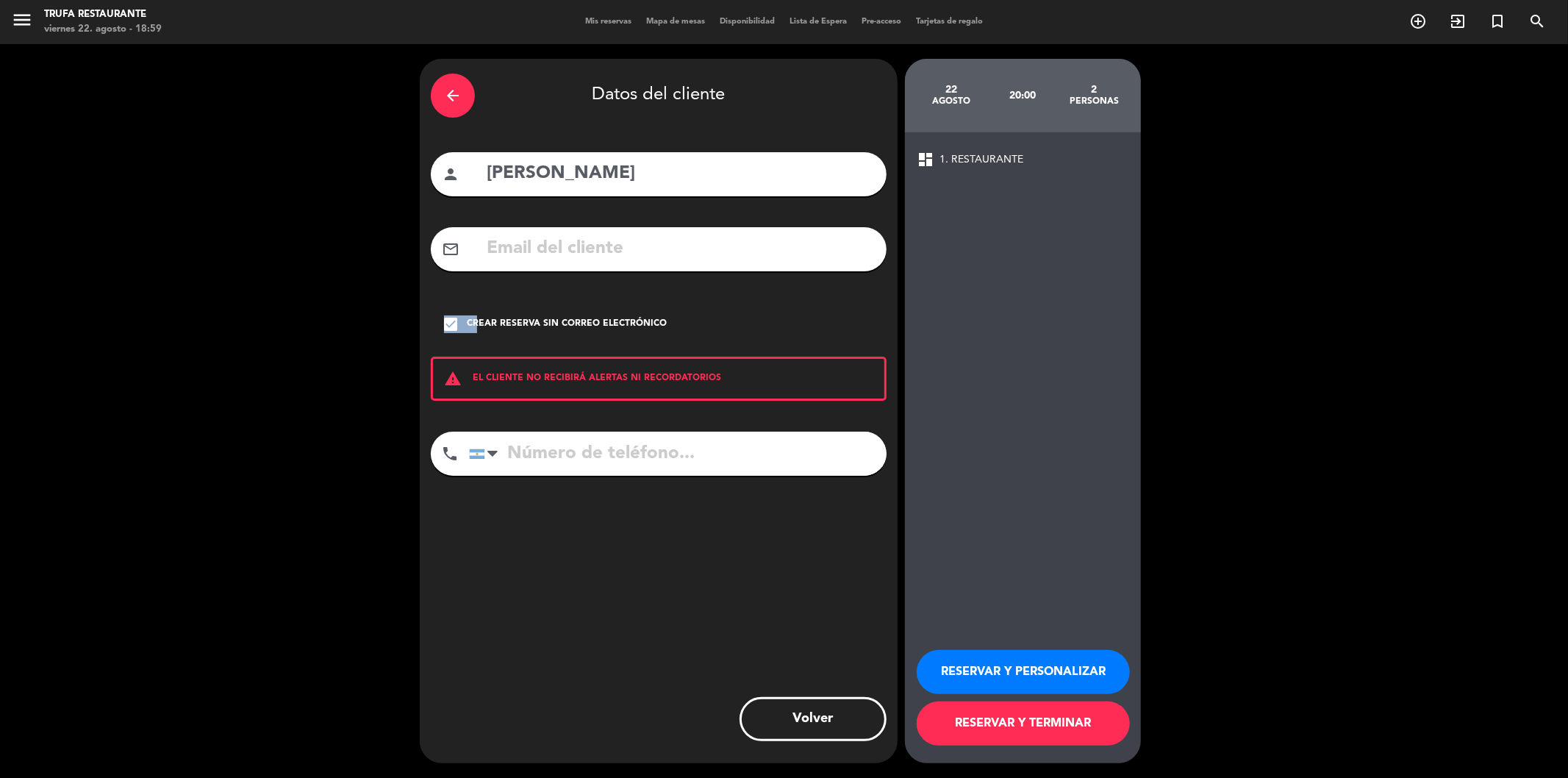
click at [1047, 722] on button "RESERVAR Y TERMINAR" at bounding box center [1023, 723] width 213 height 44
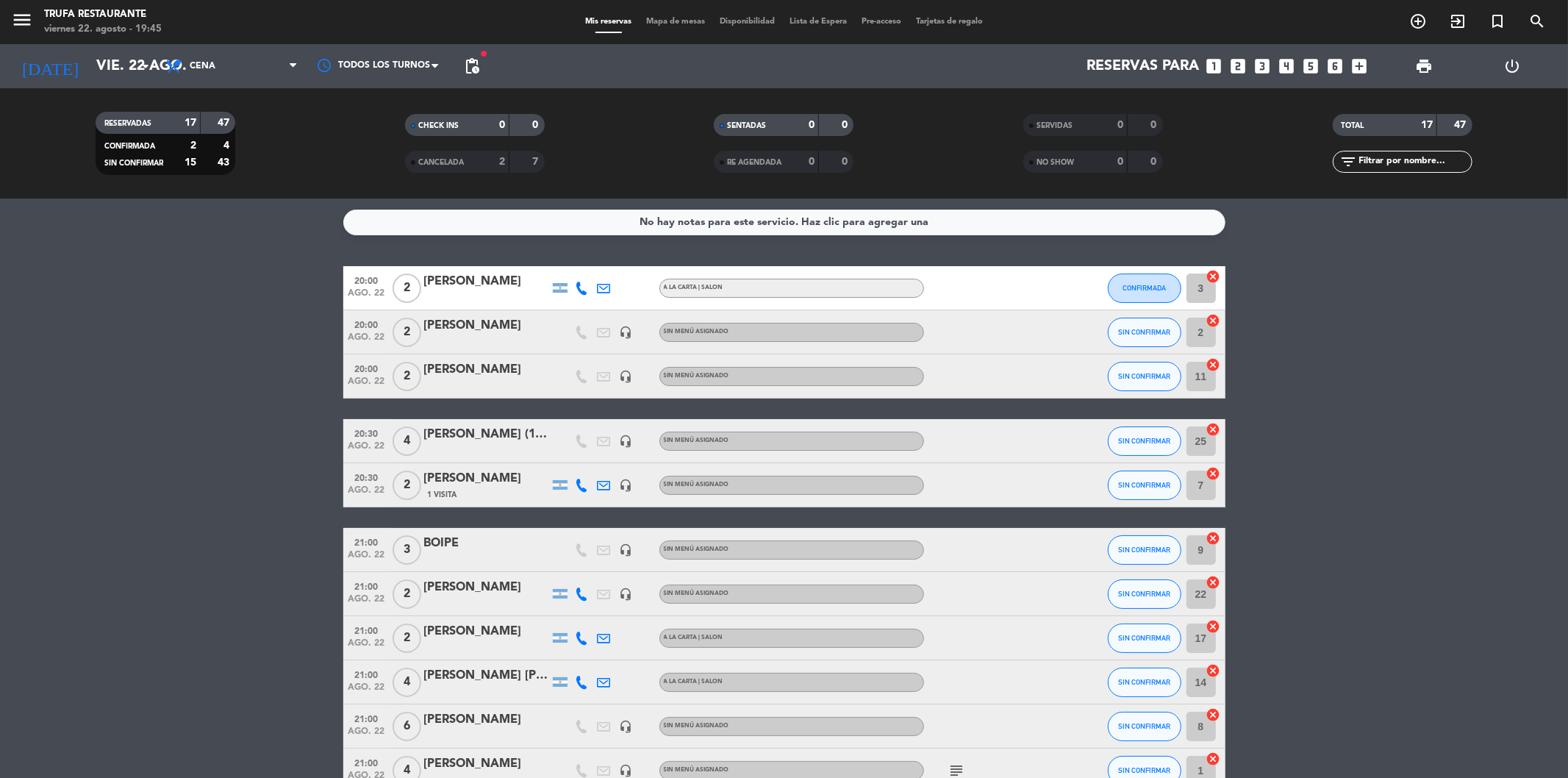
click at [444, 380] on div at bounding box center [486, 386] width 125 height 12
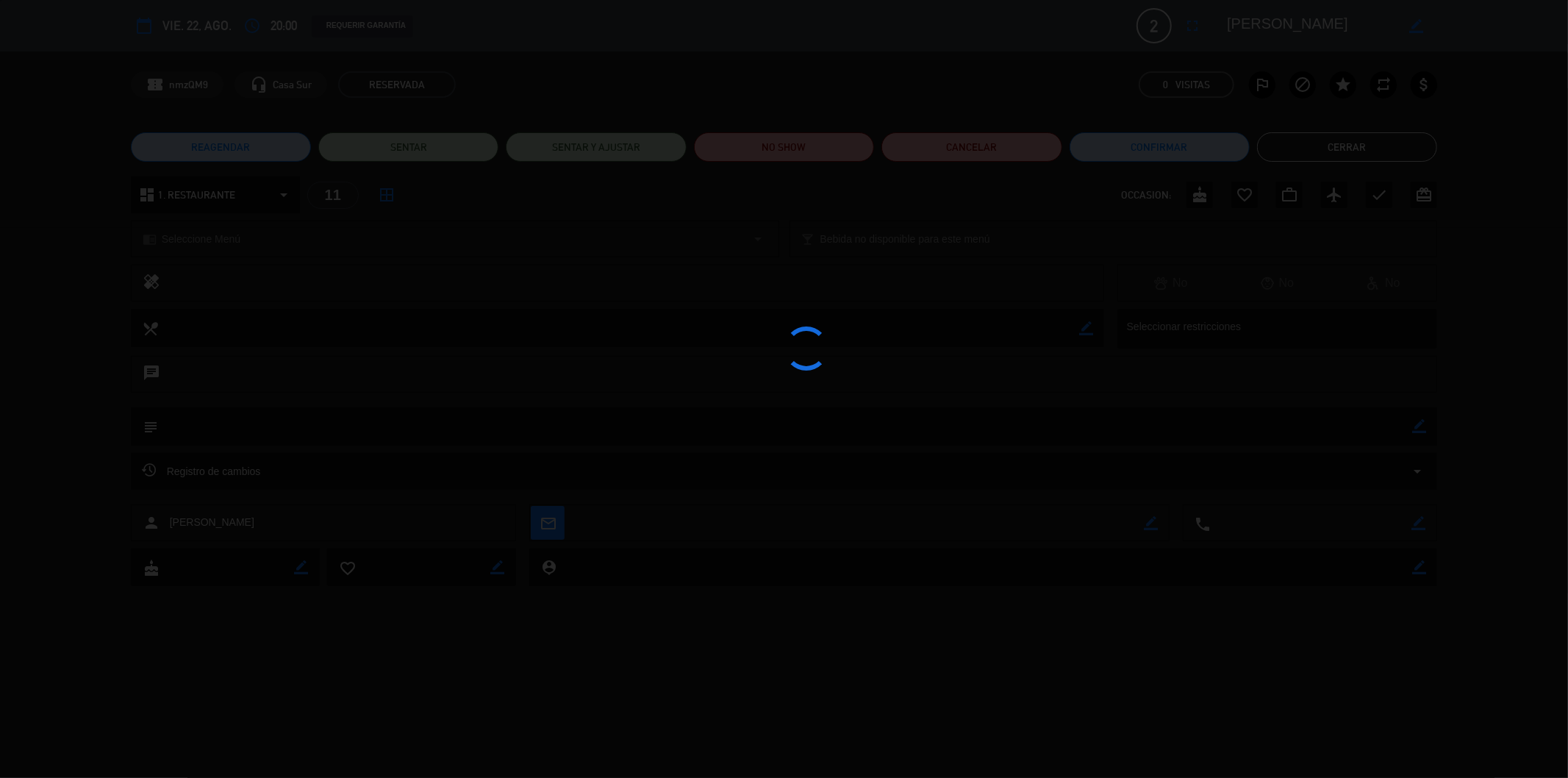
click at [443, 362] on div at bounding box center [784, 389] width 1568 height 778
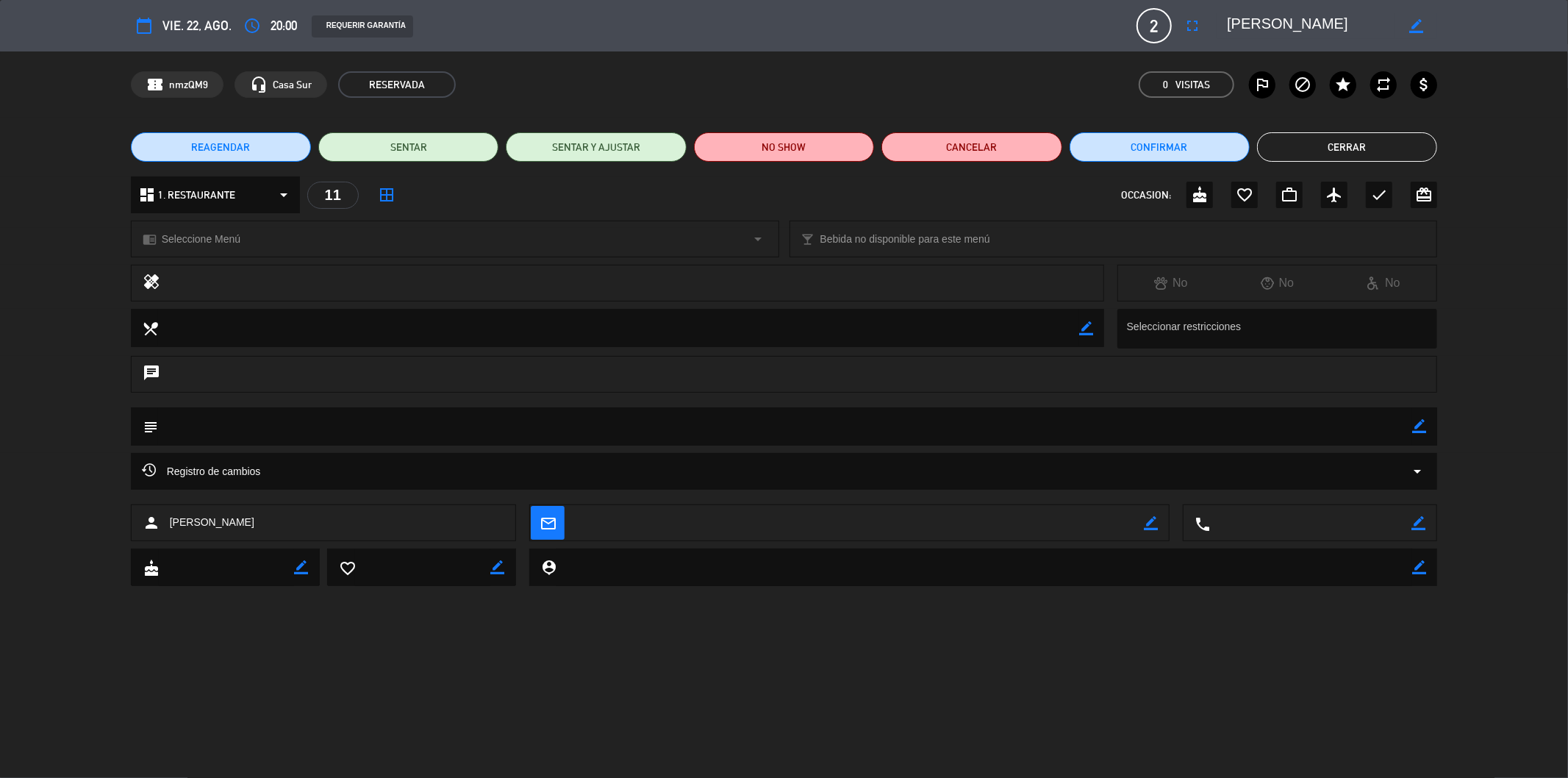
click at [1414, 30] on icon "border_color" at bounding box center [1416, 26] width 14 height 14
click at [288, 23] on span "20:00" at bounding box center [284, 26] width 26 height 21
click at [247, 24] on icon "access_time" at bounding box center [252, 25] width 17 height 17
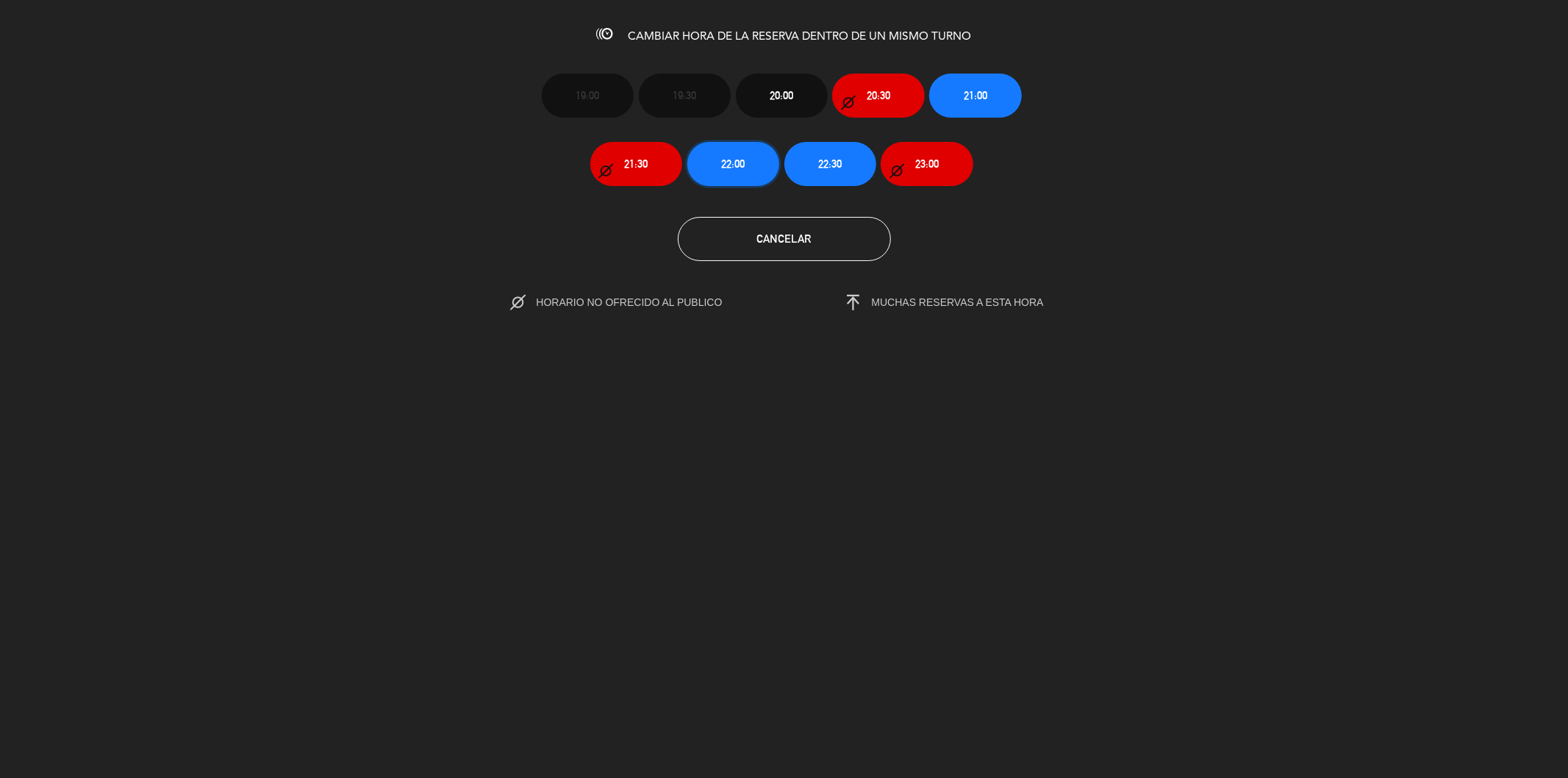
click at [740, 160] on span "22:00" at bounding box center [733, 163] width 24 height 17
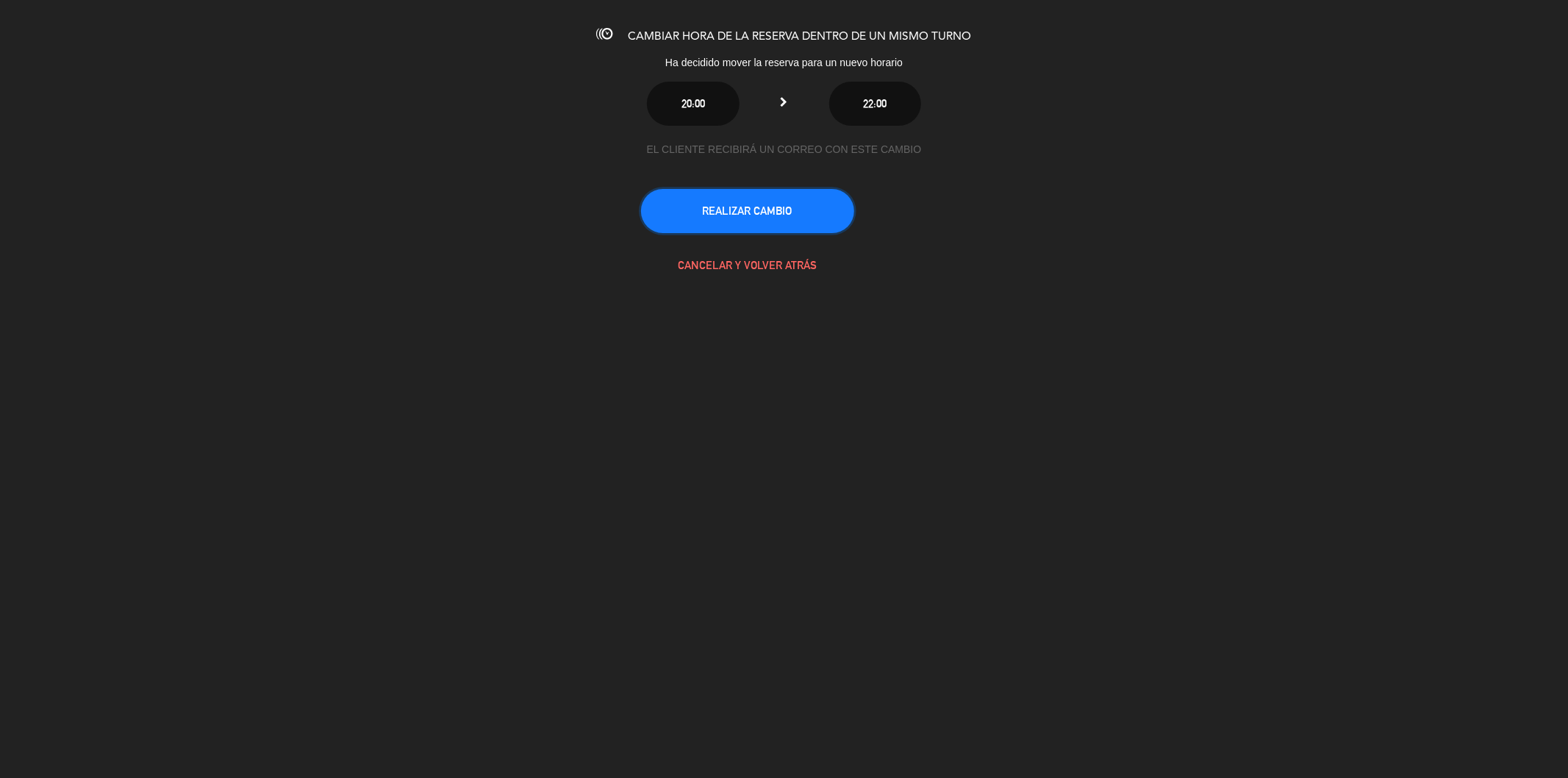
click at [790, 218] on button "REALIZAR CAMBIO" at bounding box center [747, 211] width 213 height 44
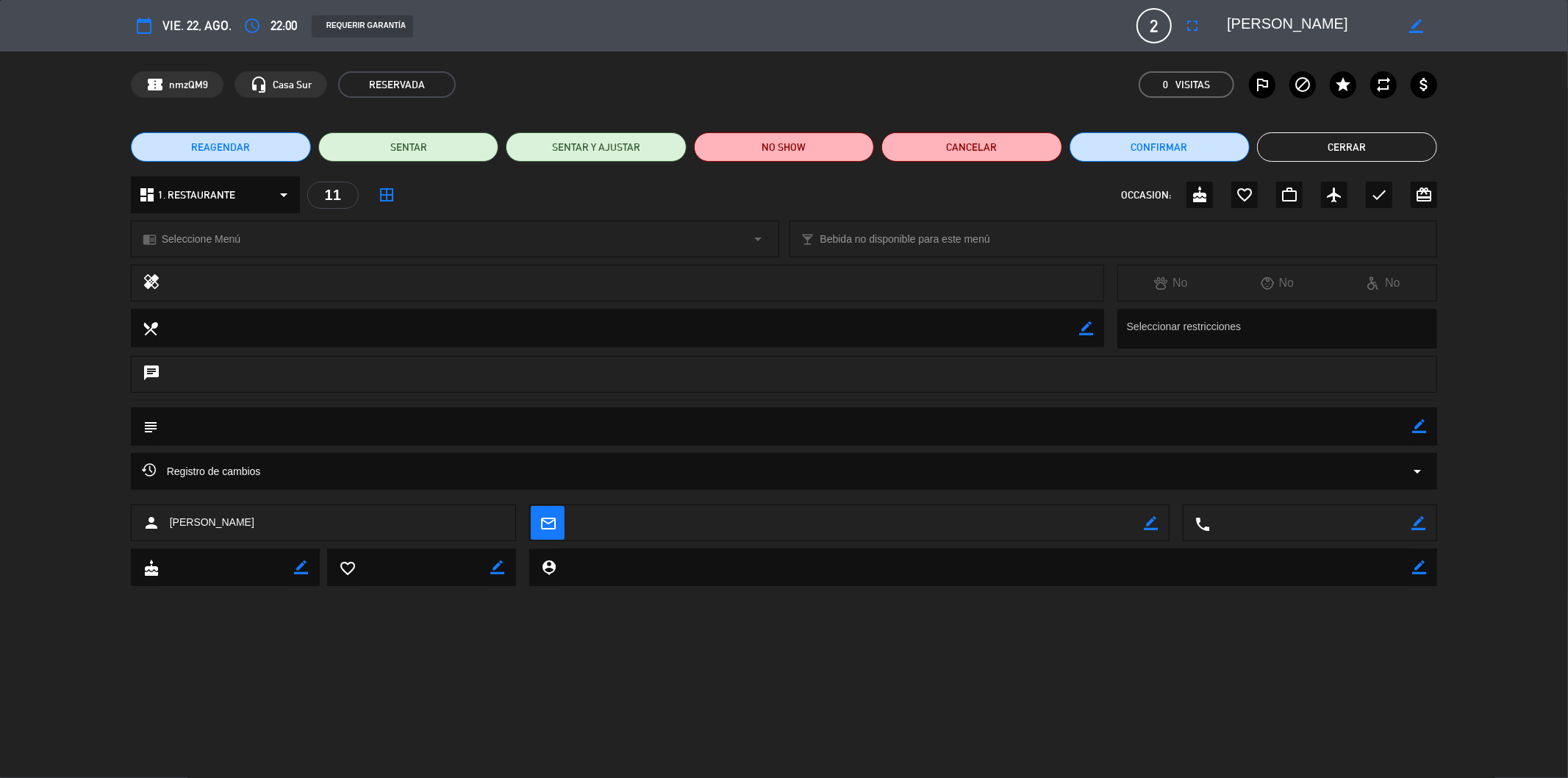
click at [1342, 148] on button "Cerrar" at bounding box center [1347, 147] width 180 height 30
